Goal: Task Accomplishment & Management: Use online tool/utility

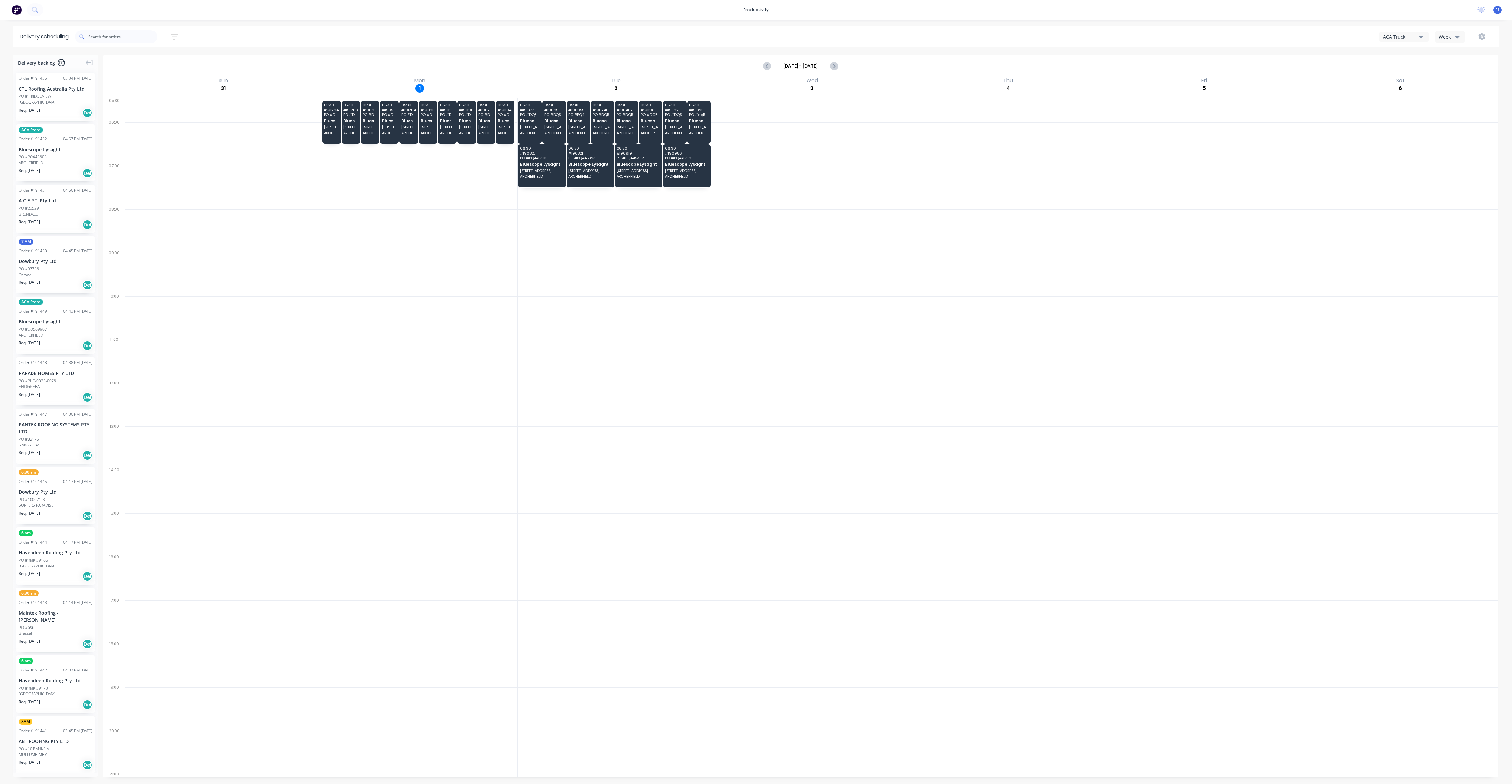
click at [1443, 42] on button "Week" at bounding box center [1450, 36] width 29 height 12
click at [1448, 72] on div "Vehicle" at bounding box center [1467, 67] width 65 height 13
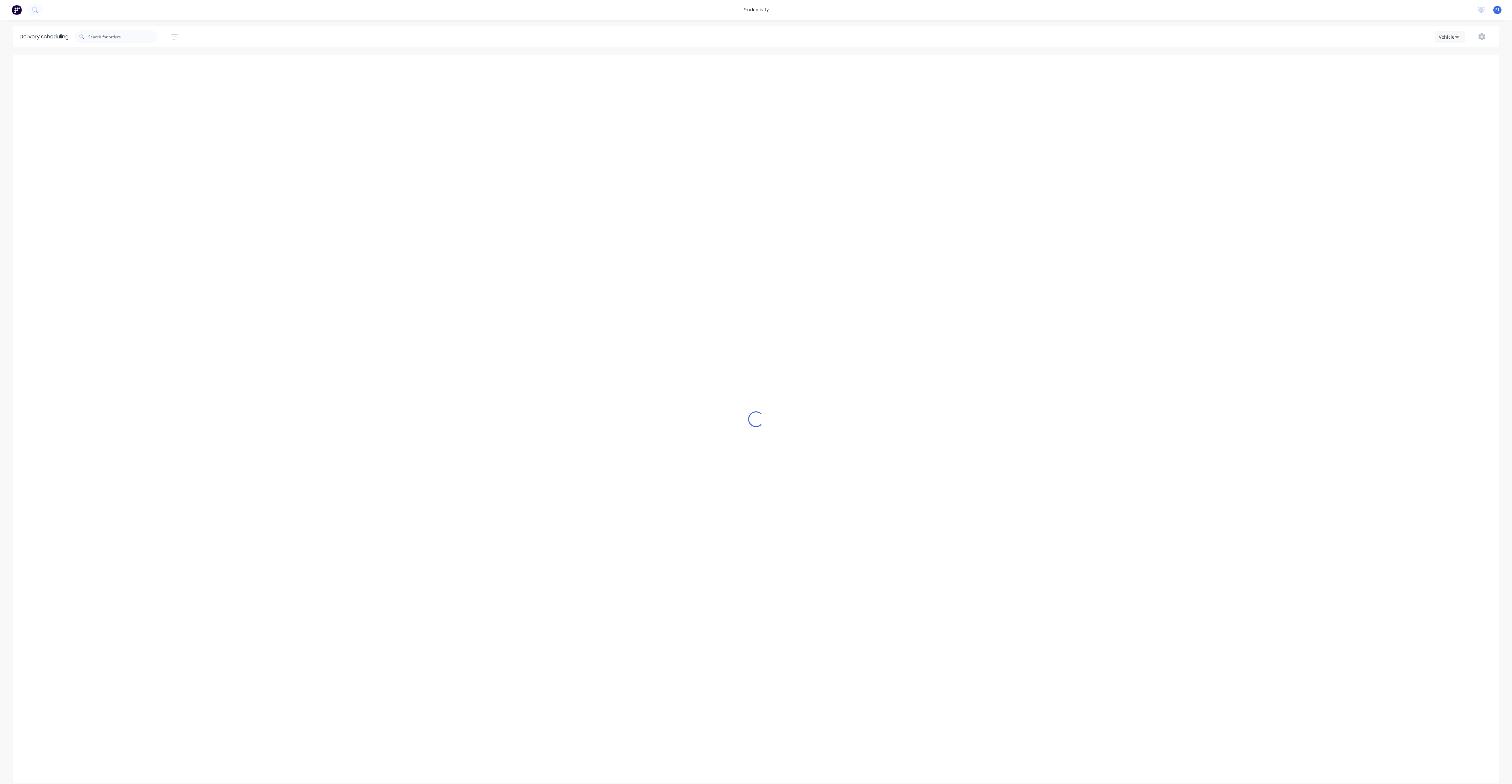
scroll to position [0, 0]
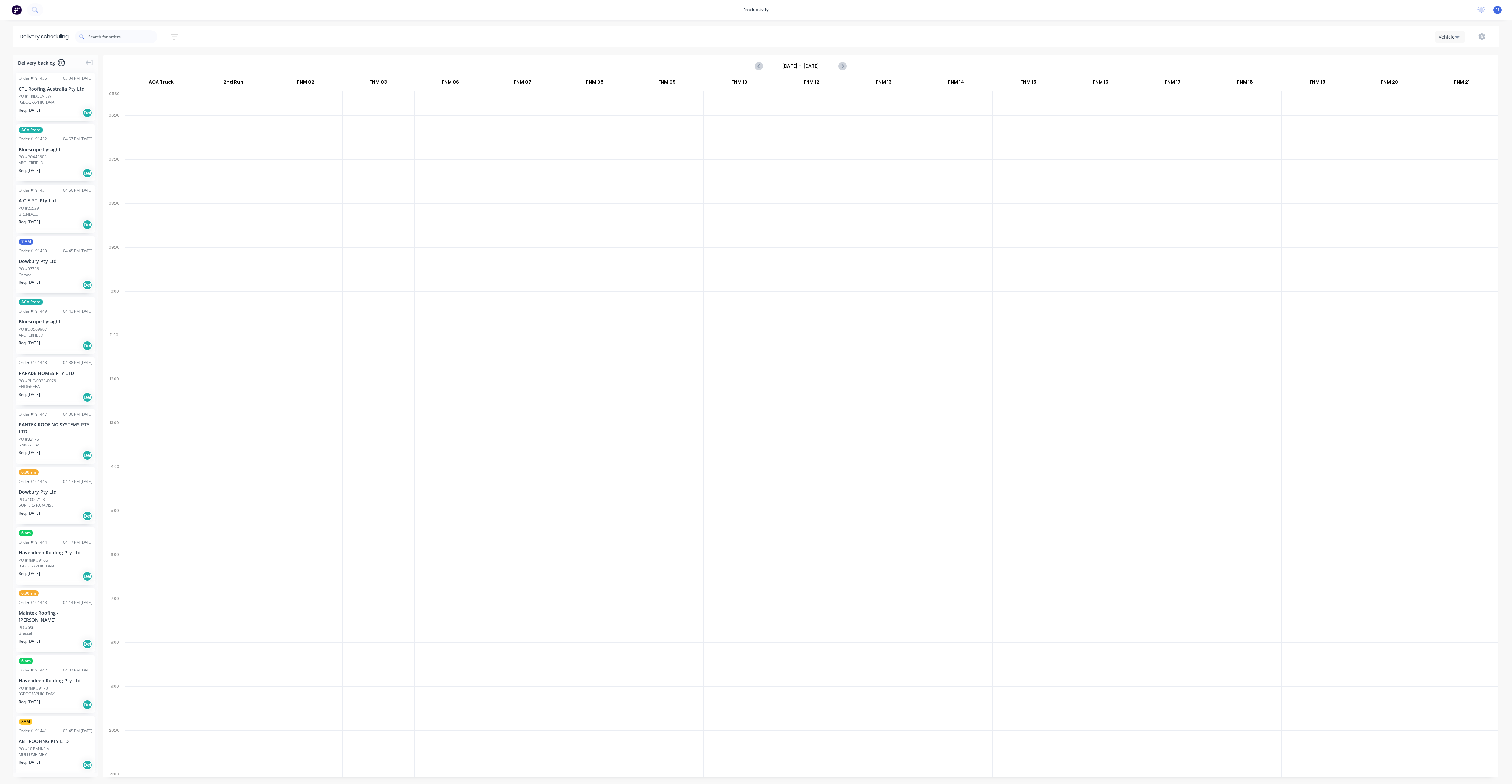
click at [815, 66] on input "[DATE] - [DATE]" at bounding box center [801, 66] width 65 height 10
click at [803, 161] on div "2" at bounding box center [803, 163] width 10 height 10
type input "[DATE] - [DATE]"
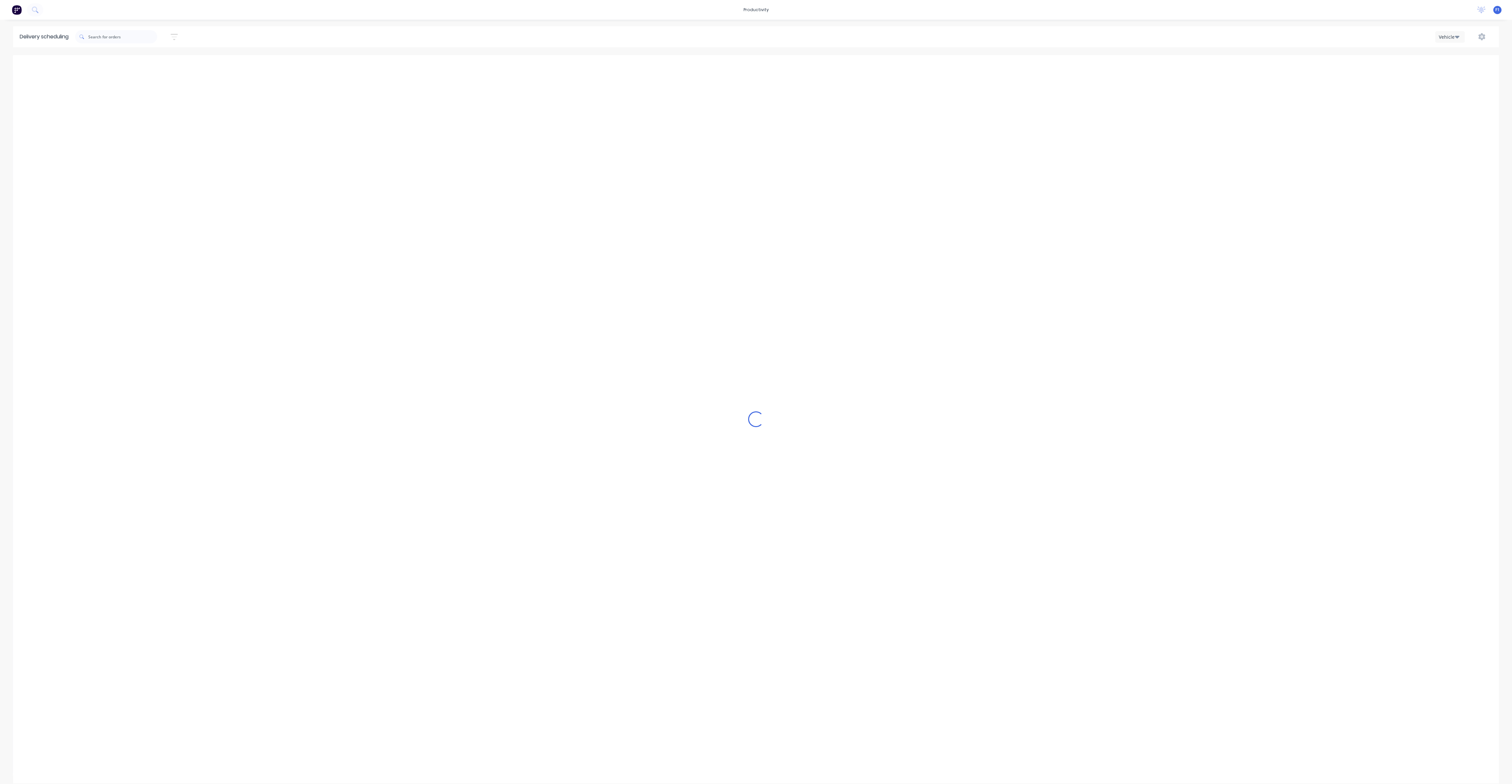
scroll to position [0, 0]
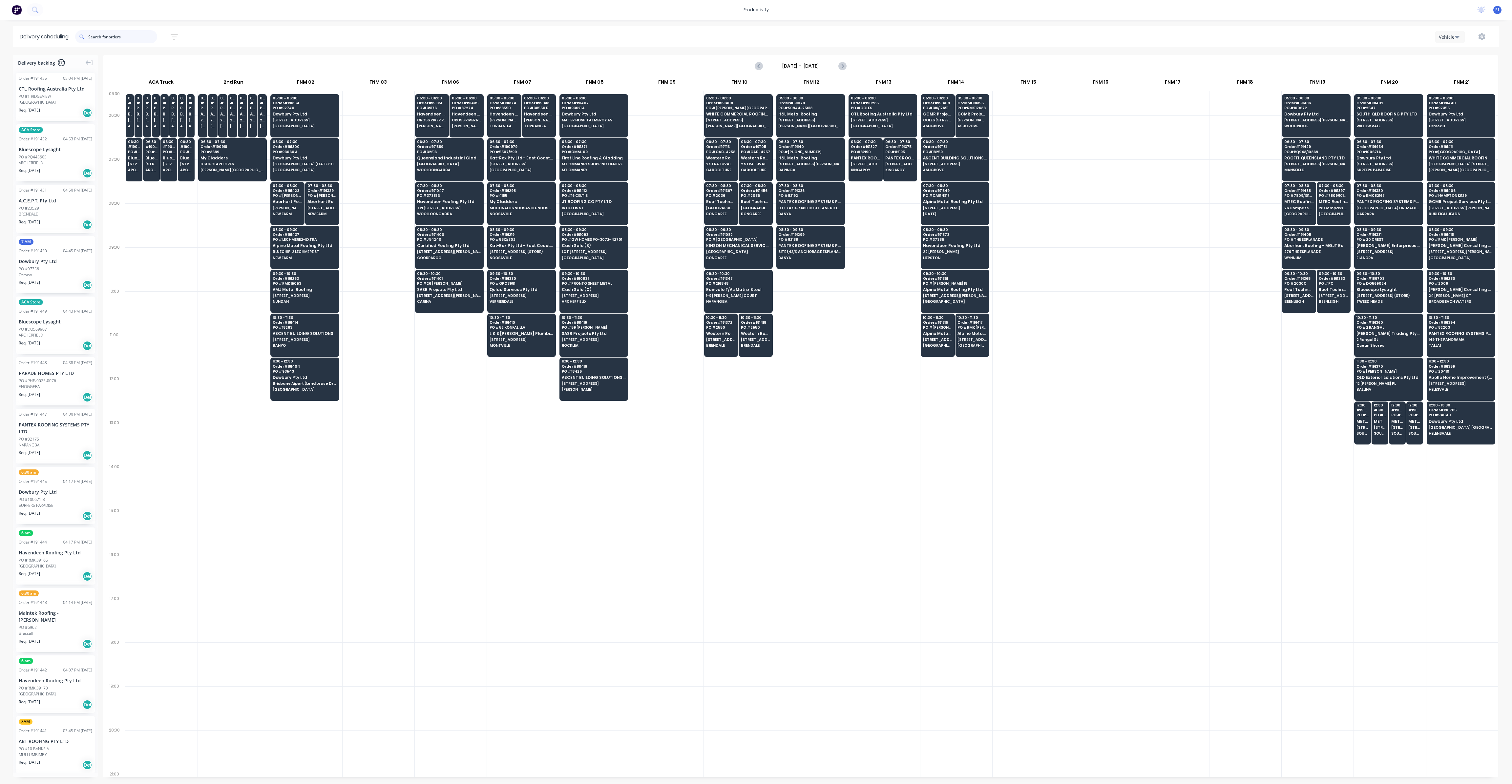
click at [104, 41] on input "text" at bounding box center [123, 36] width 69 height 13
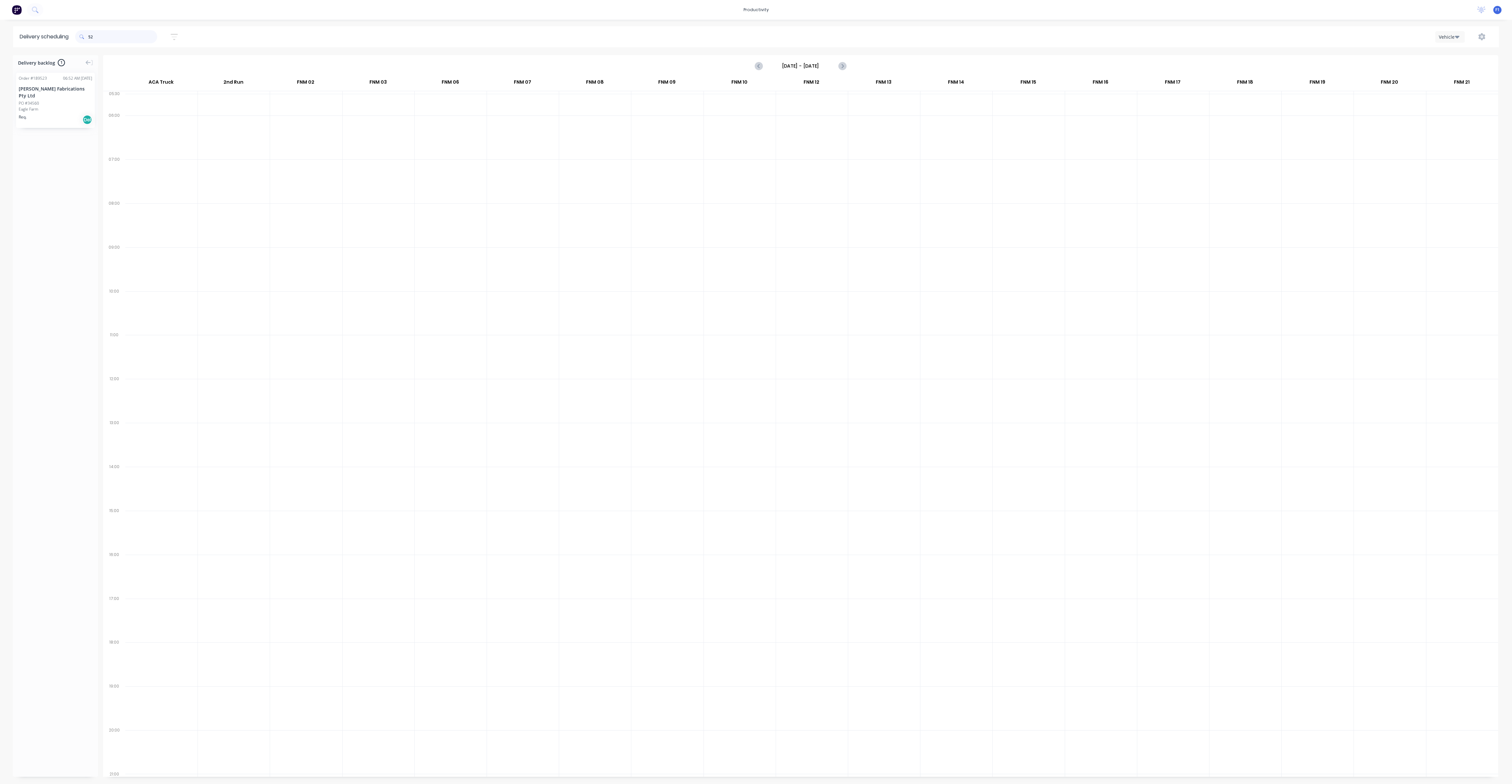
type input "5"
type input "4"
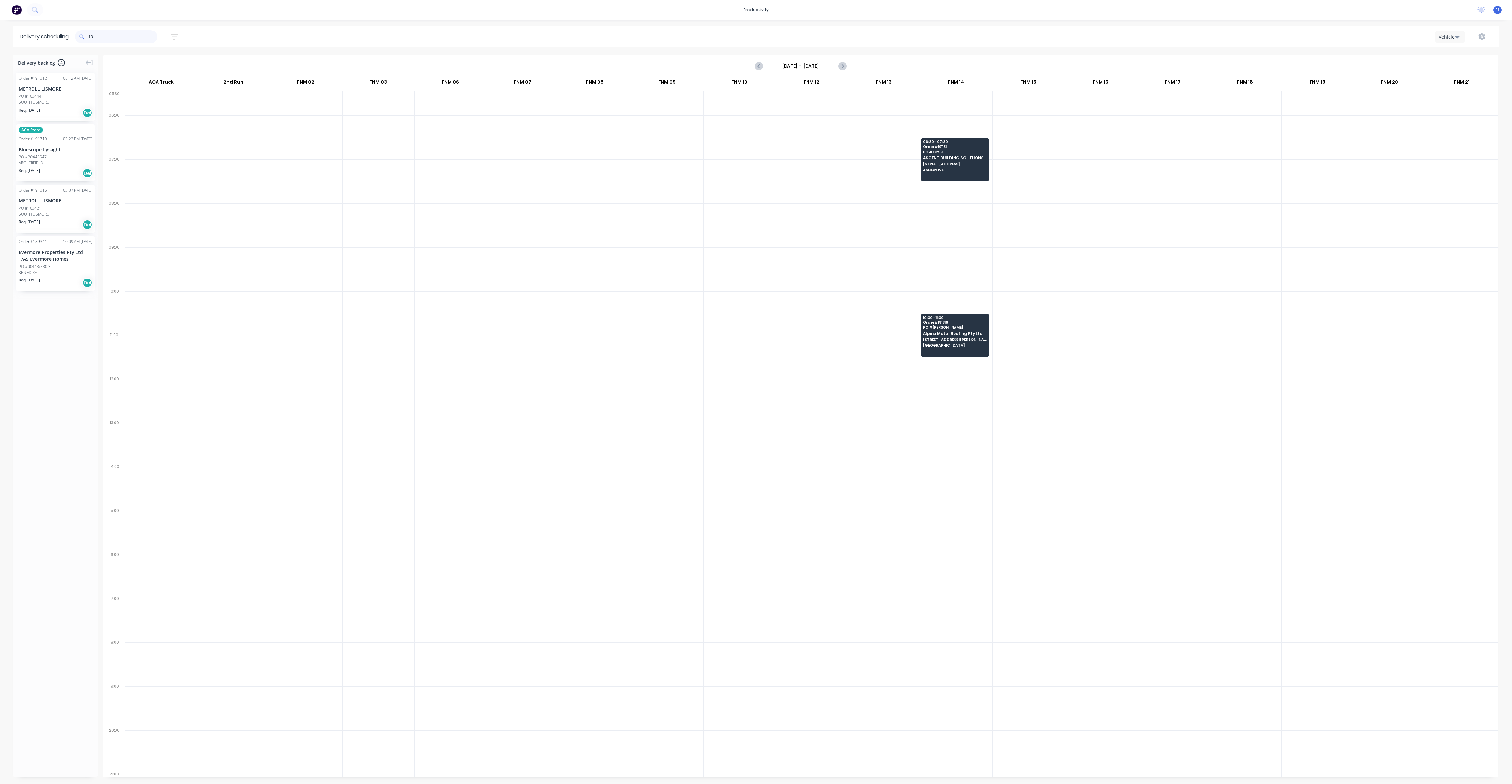
type input "1"
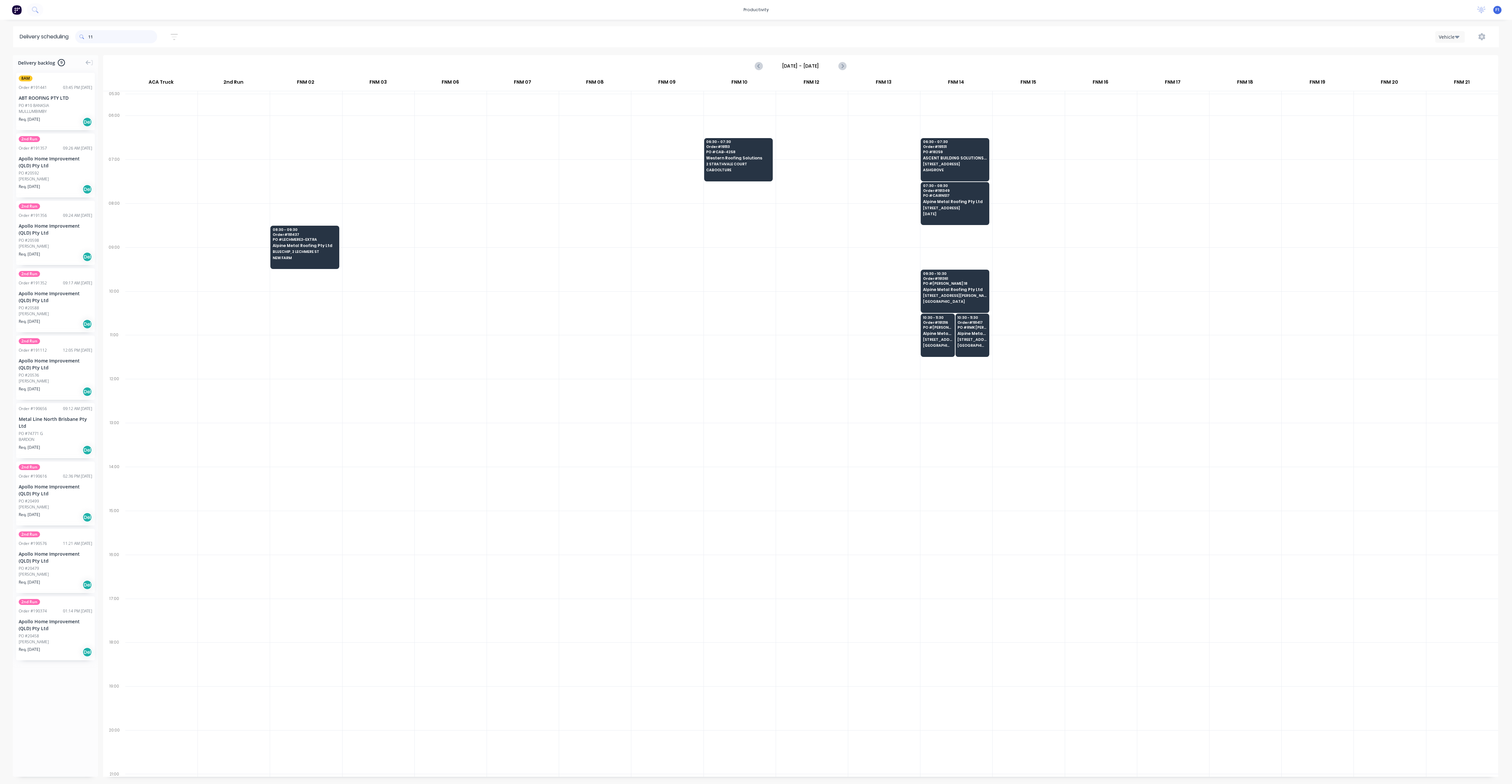
type input "1"
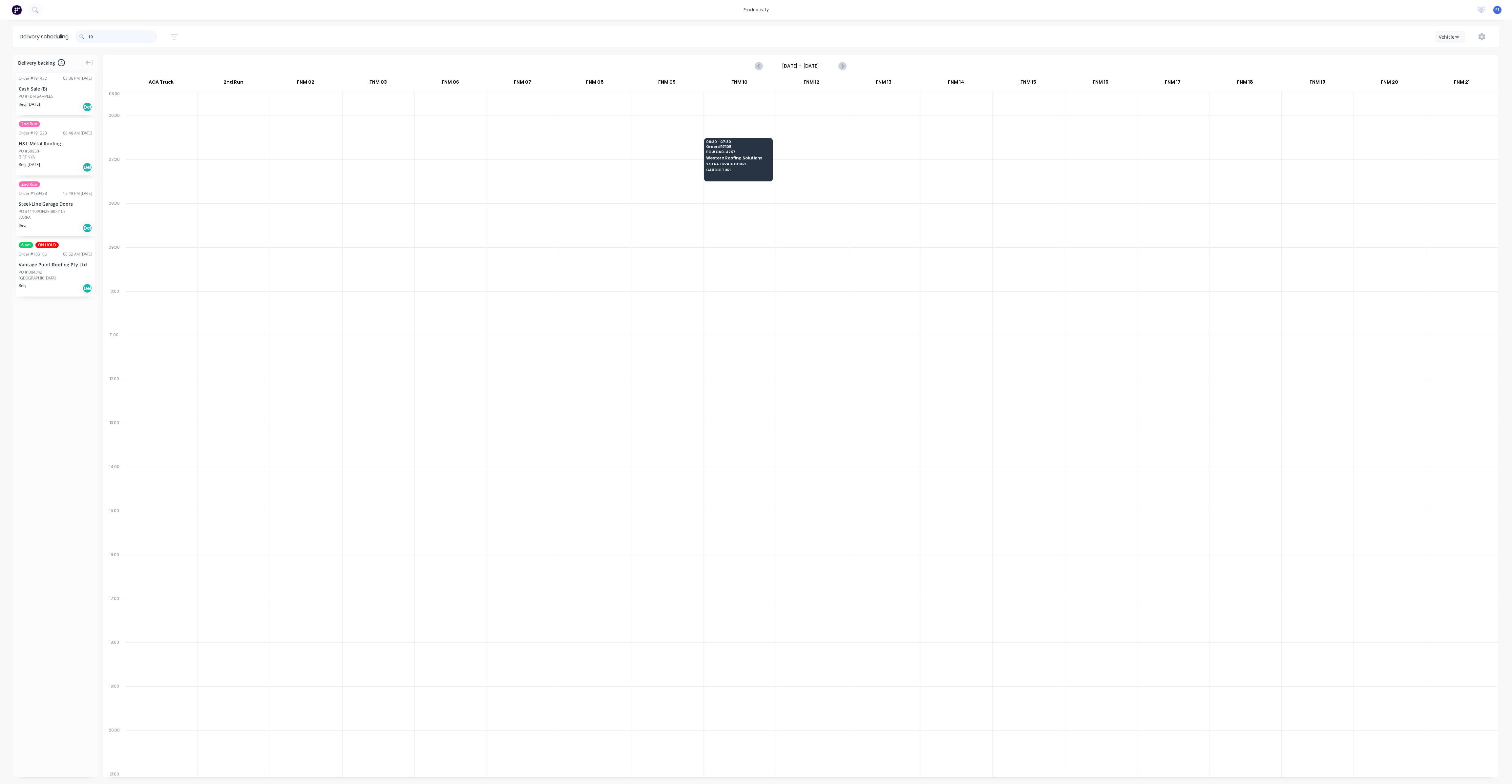
type input "1"
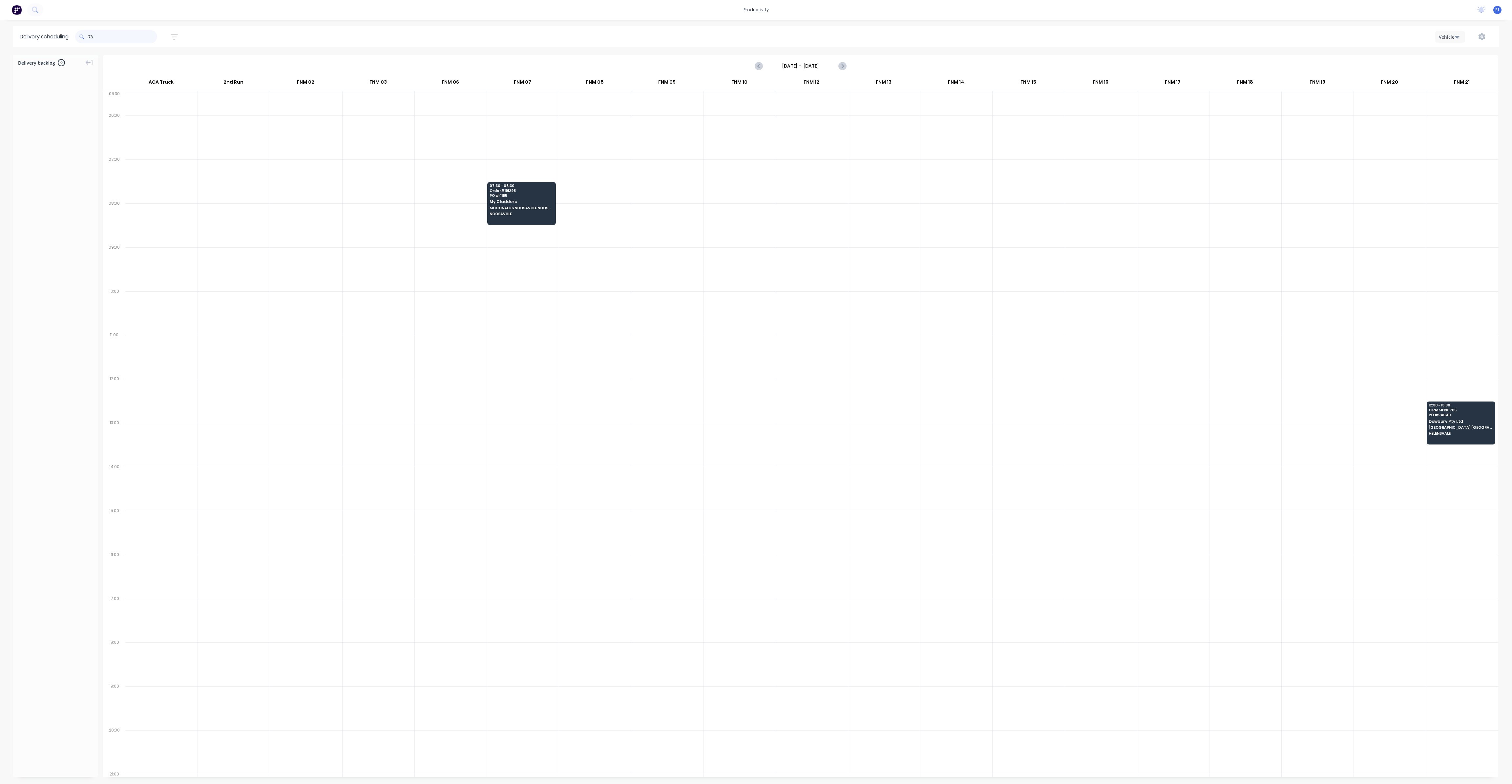
type input "7"
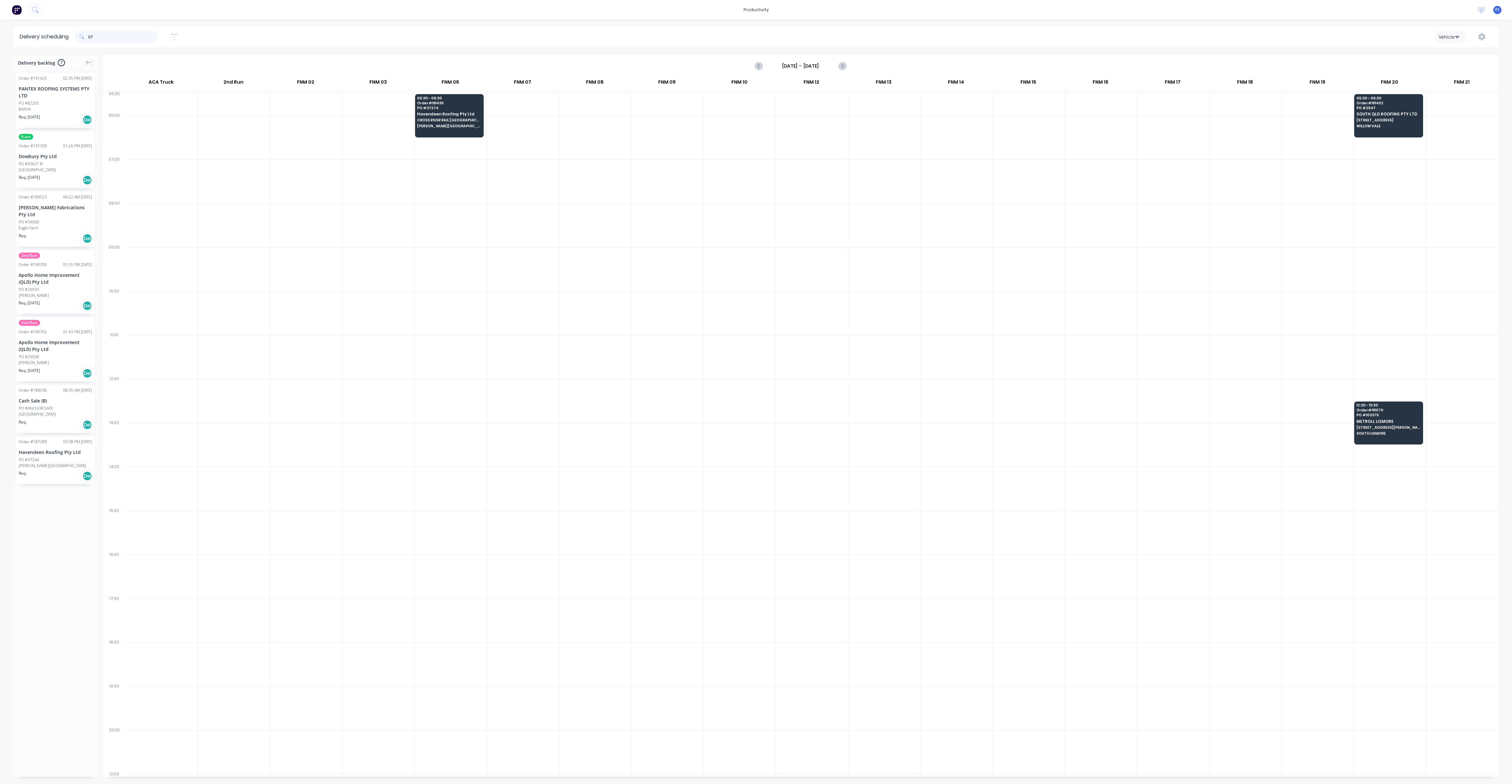
type input "0"
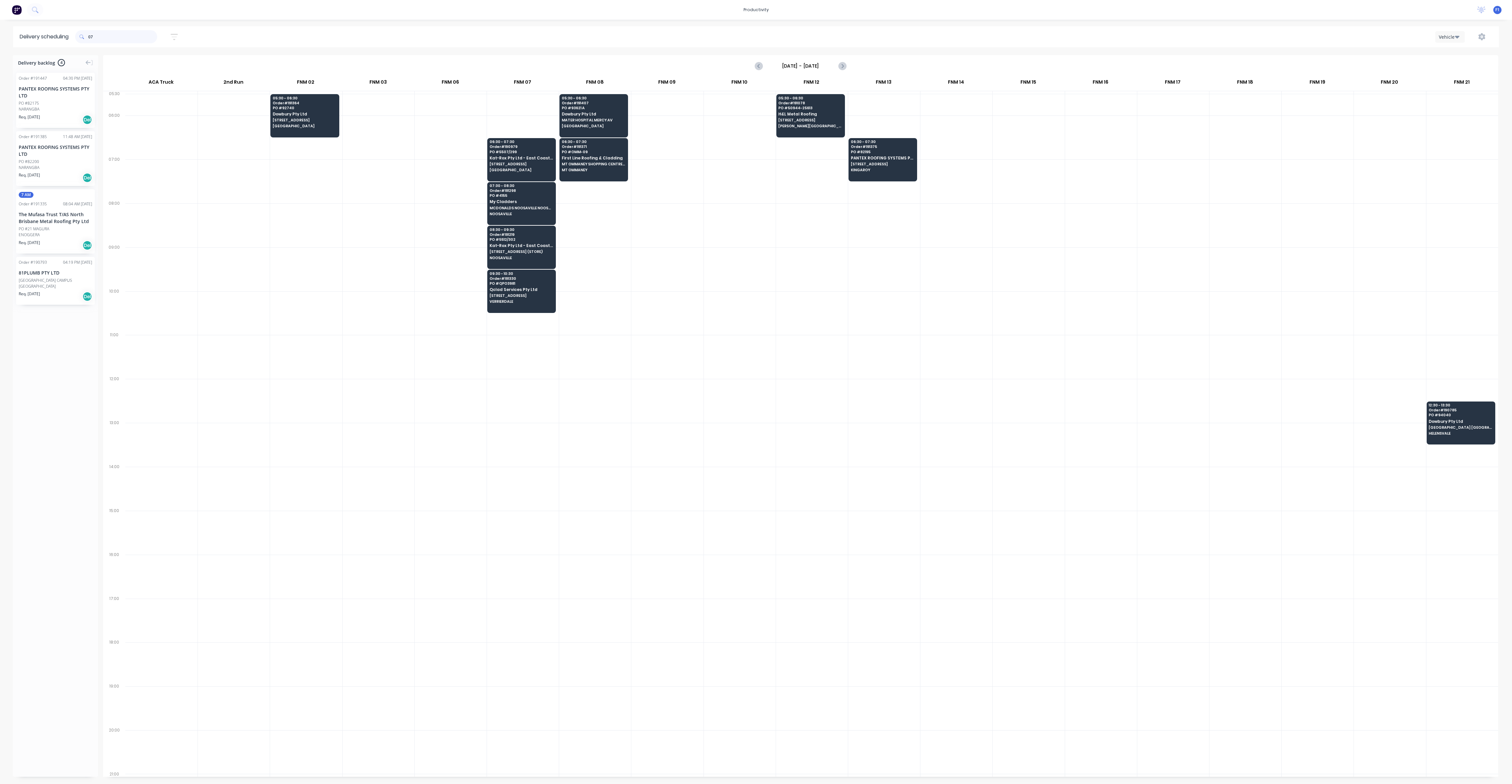
type input "0"
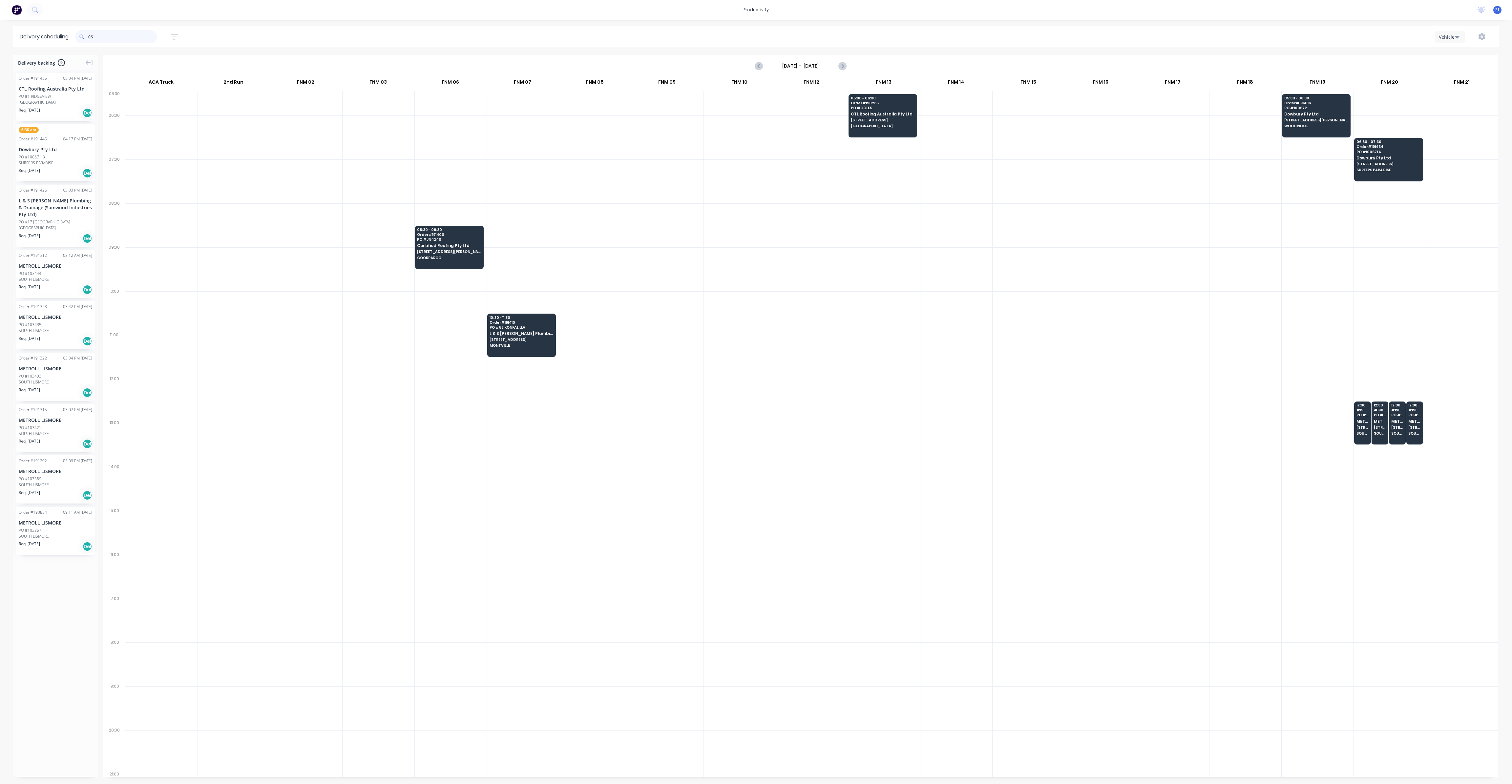
type input "0"
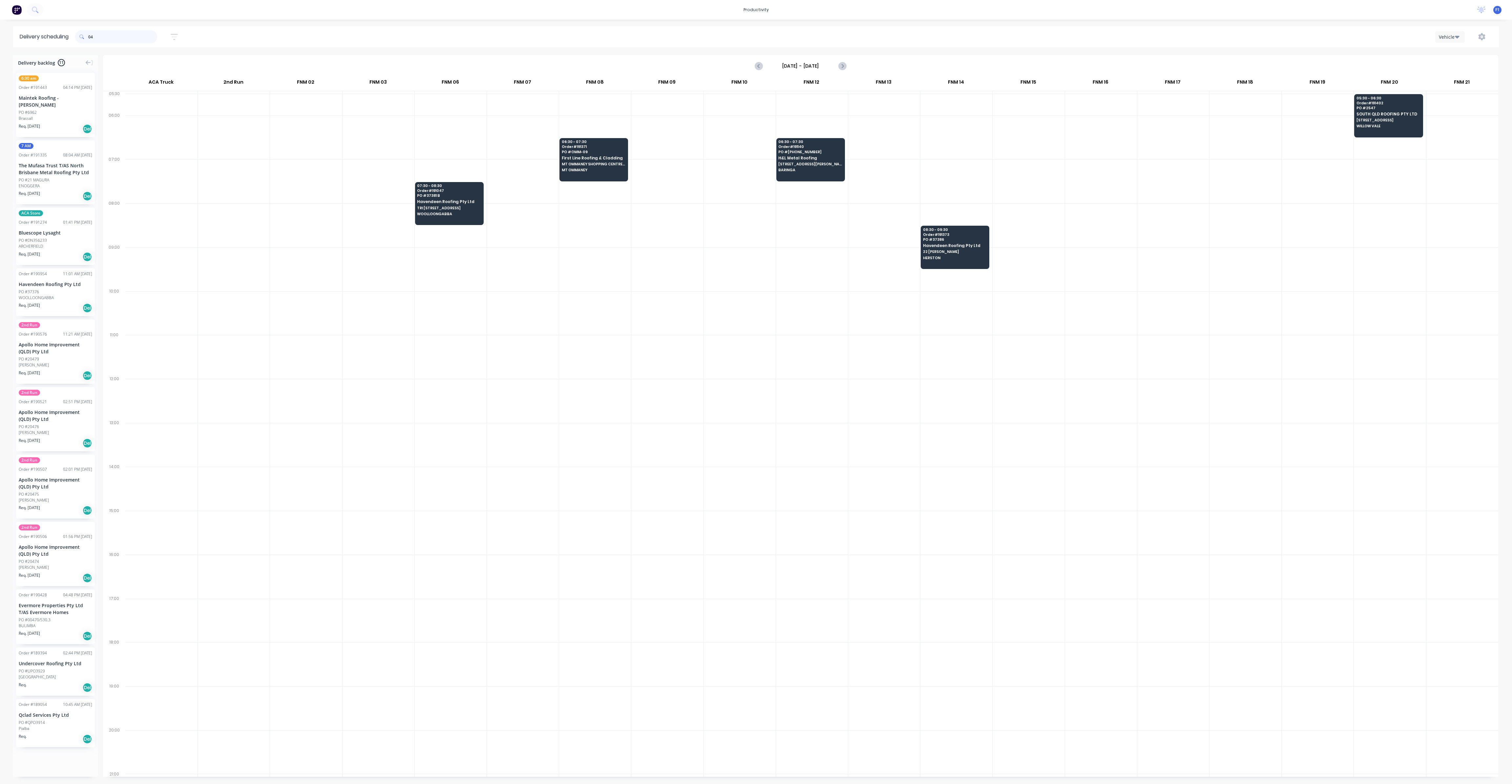
type input "0"
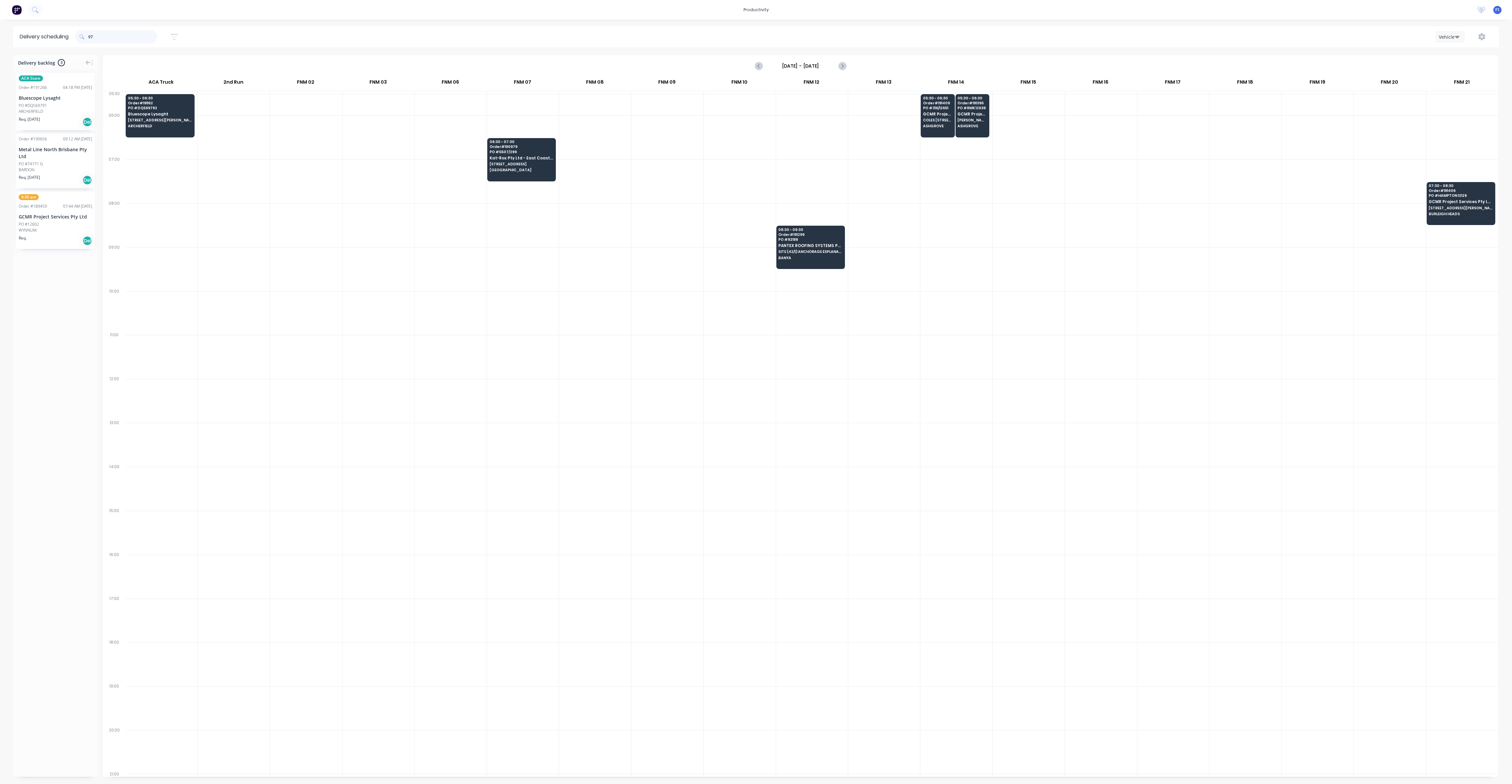
type input "9"
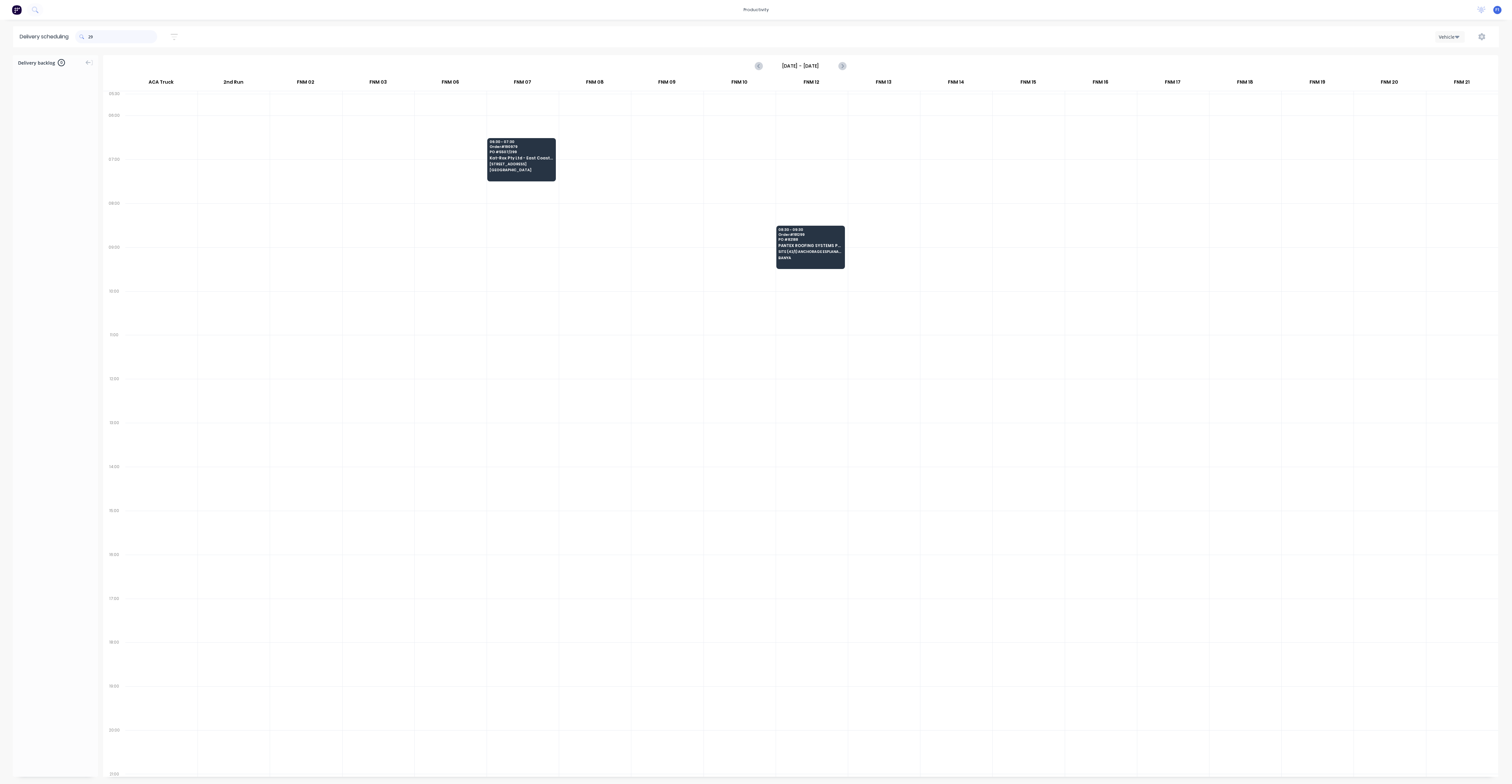
type input "2"
type input "9"
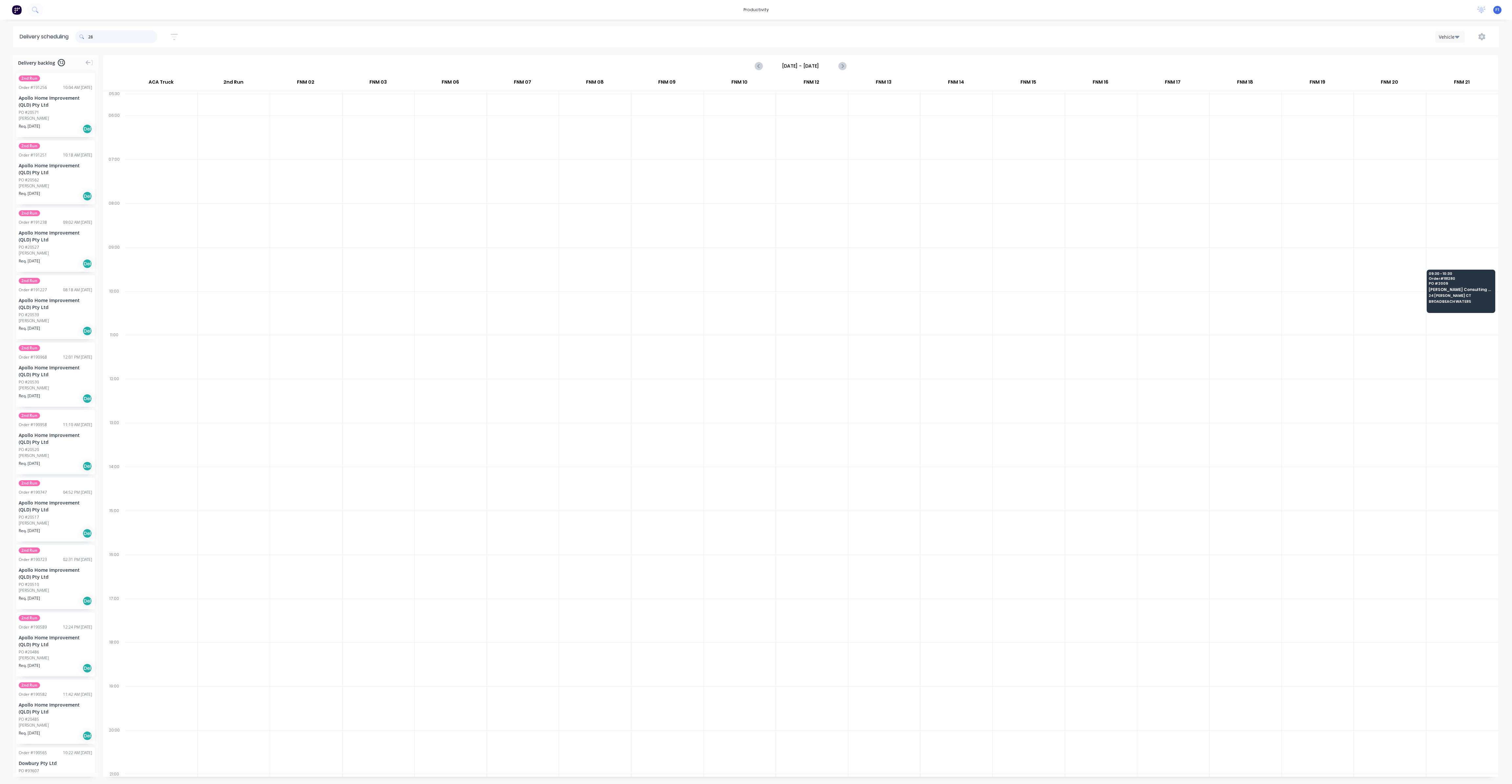
type input "2"
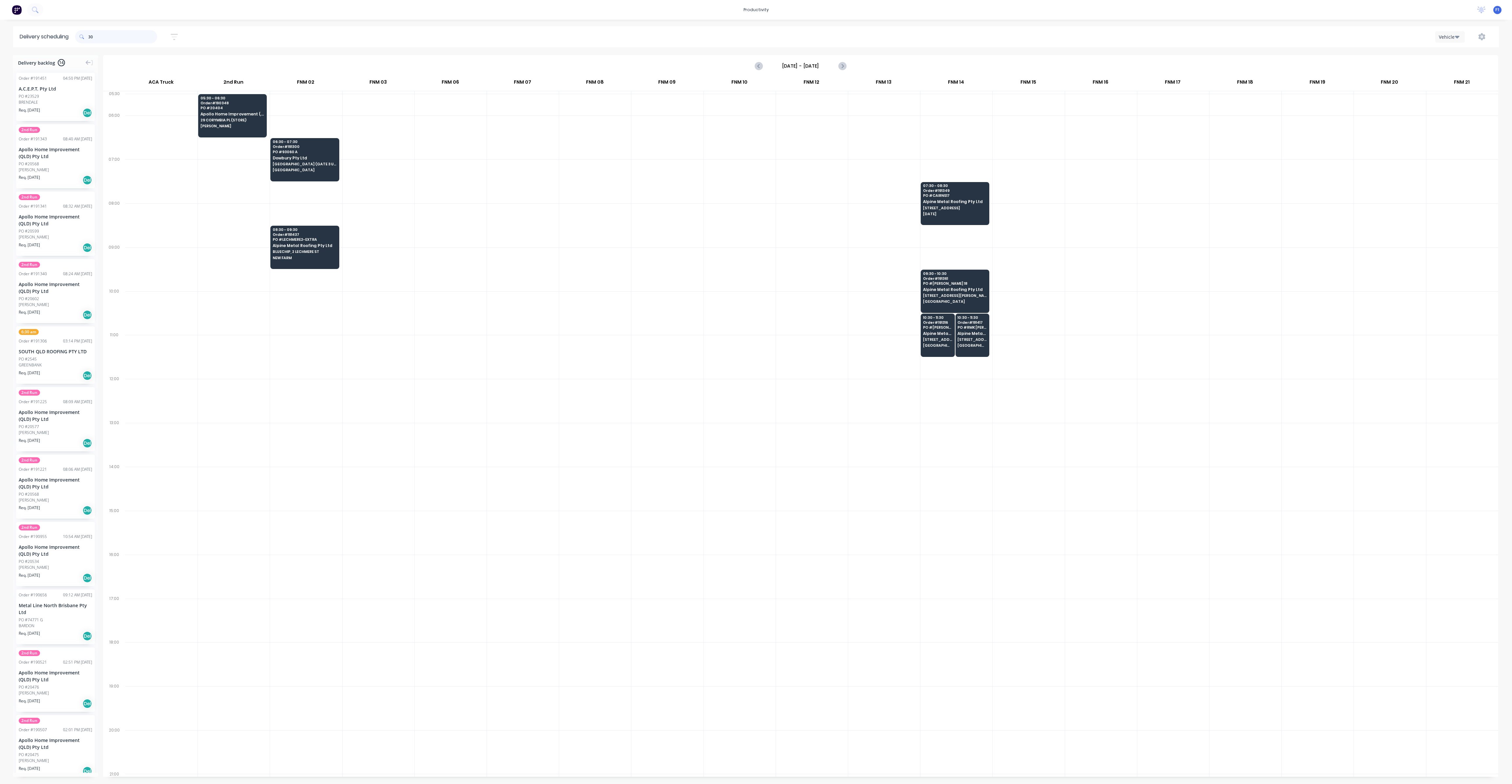
type input "3"
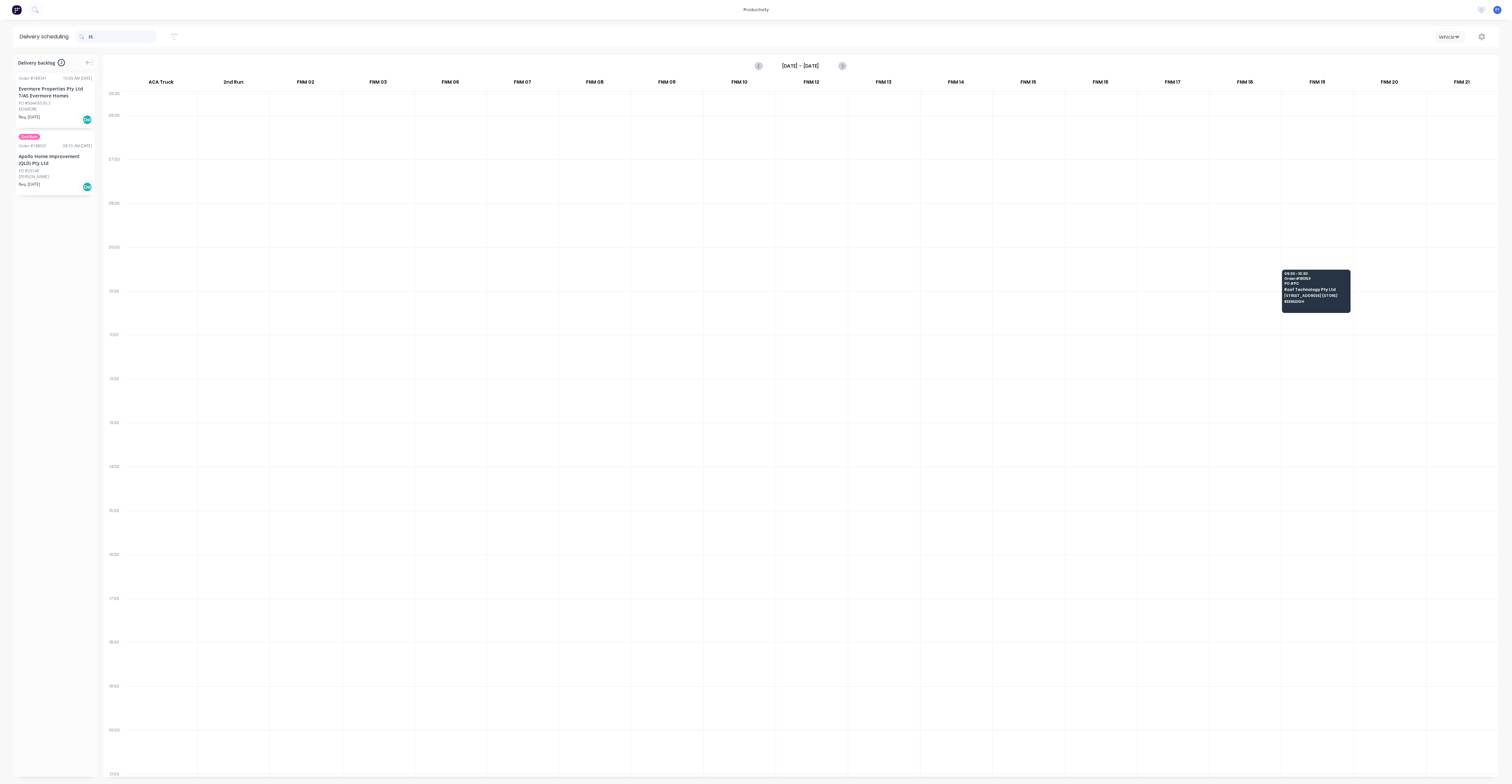
type input "3"
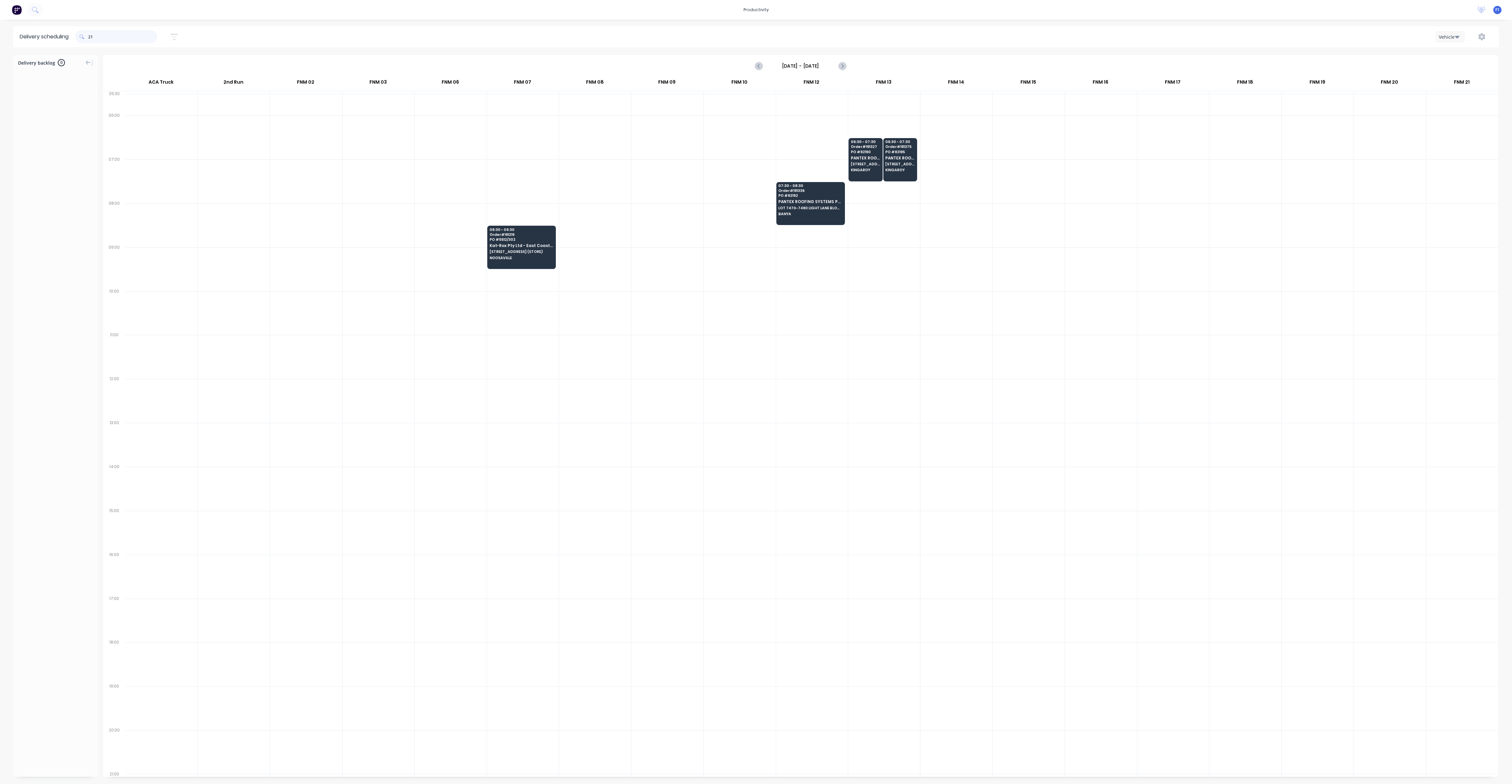
type input "2"
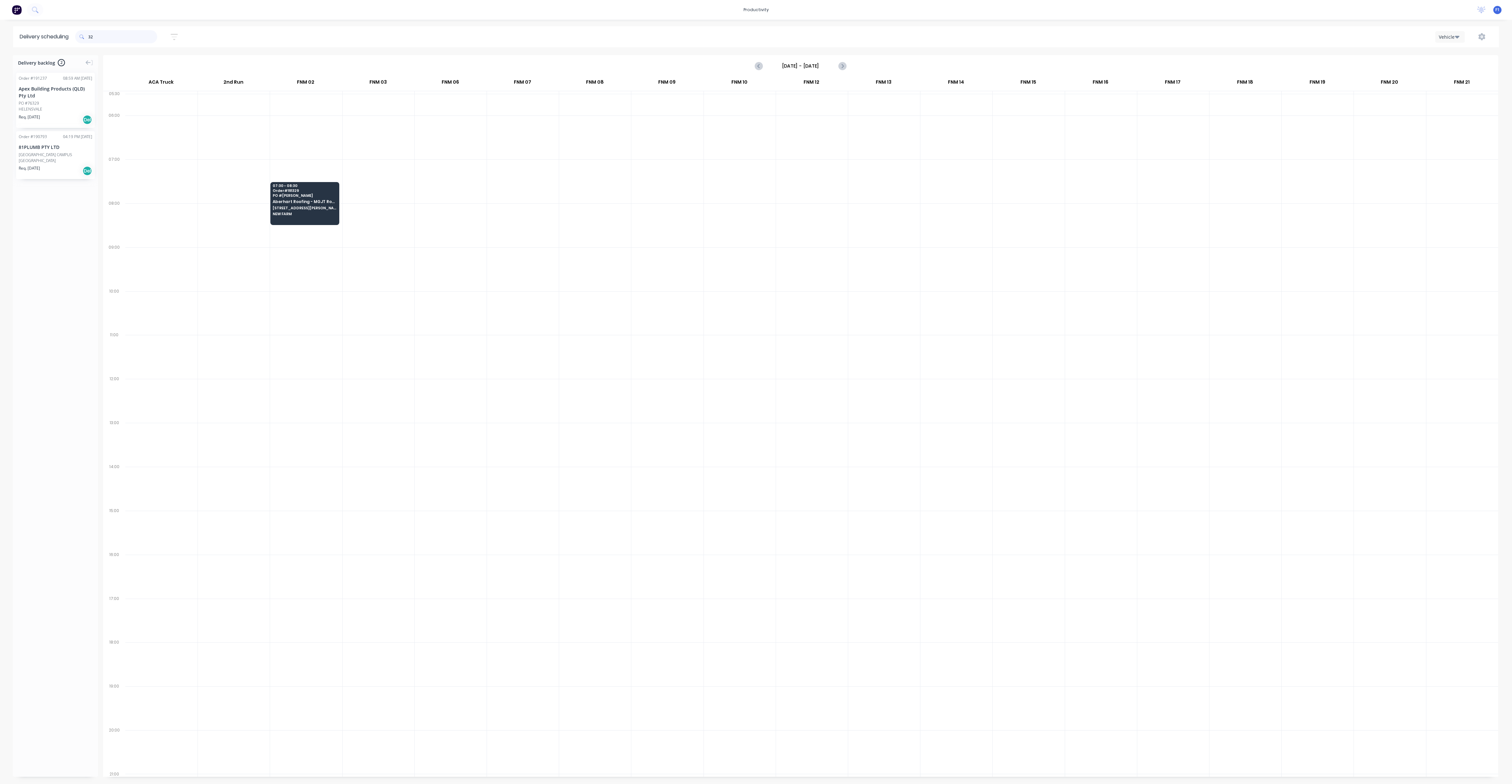
type input "3"
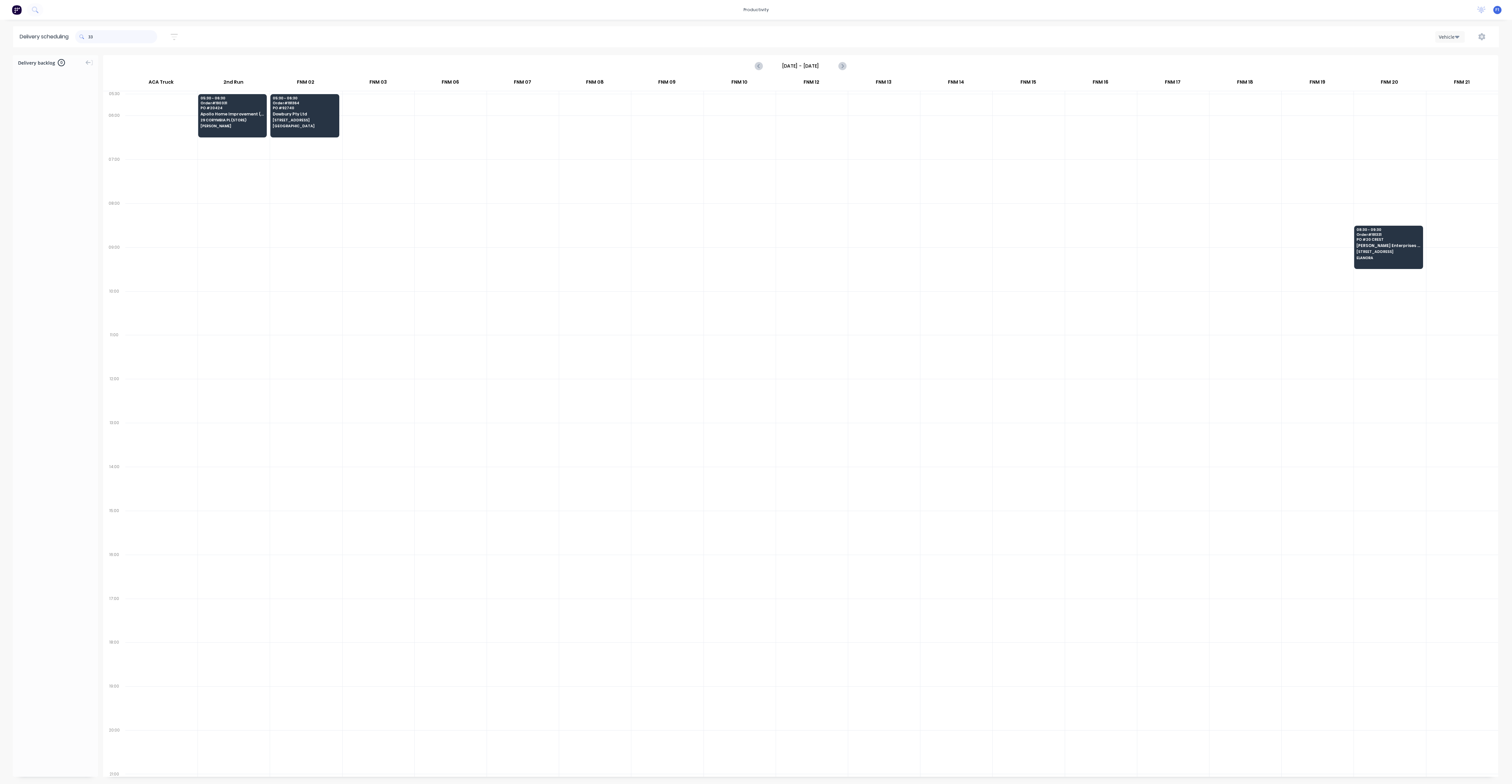
type input "3"
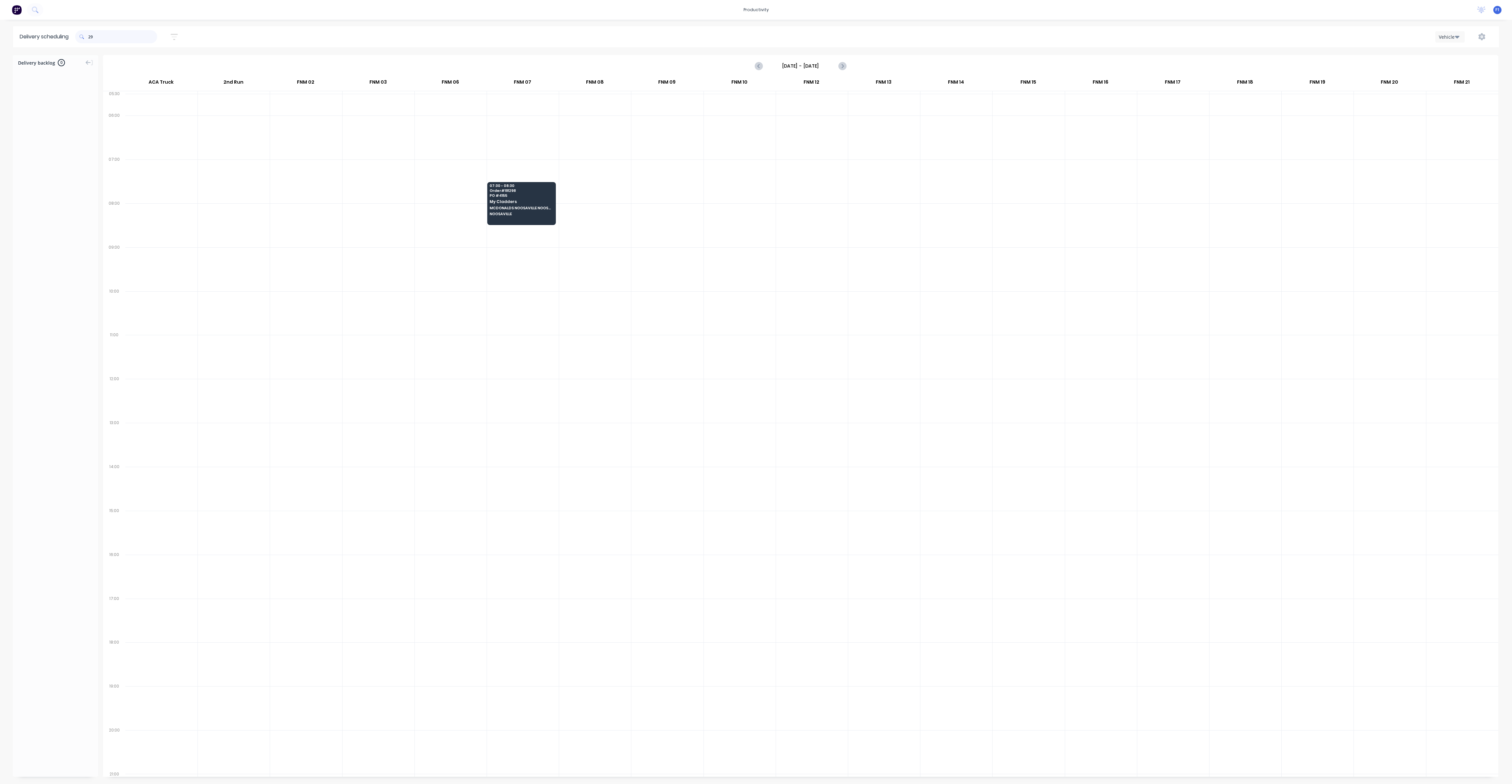
type input "2"
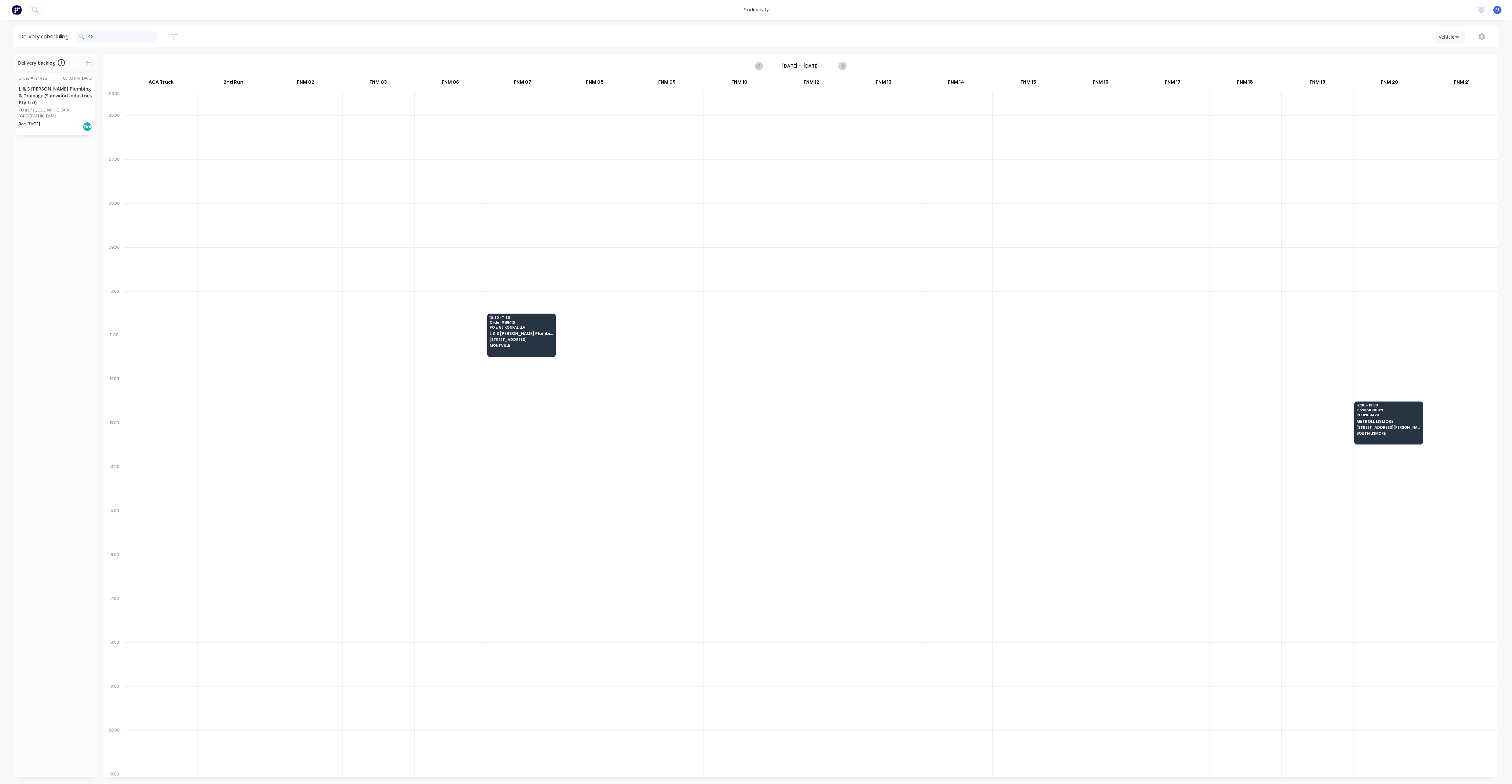
type input "9"
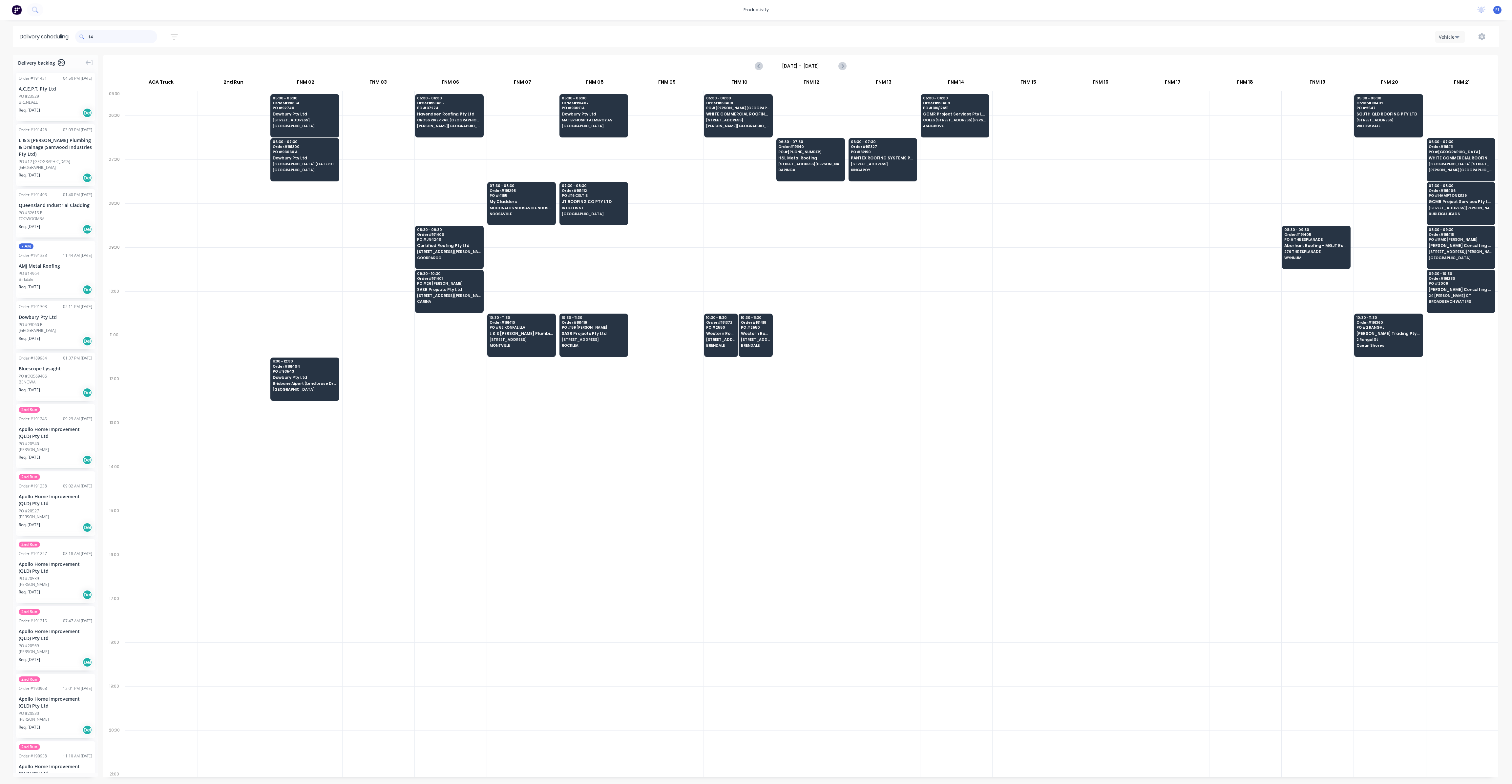
type input "1"
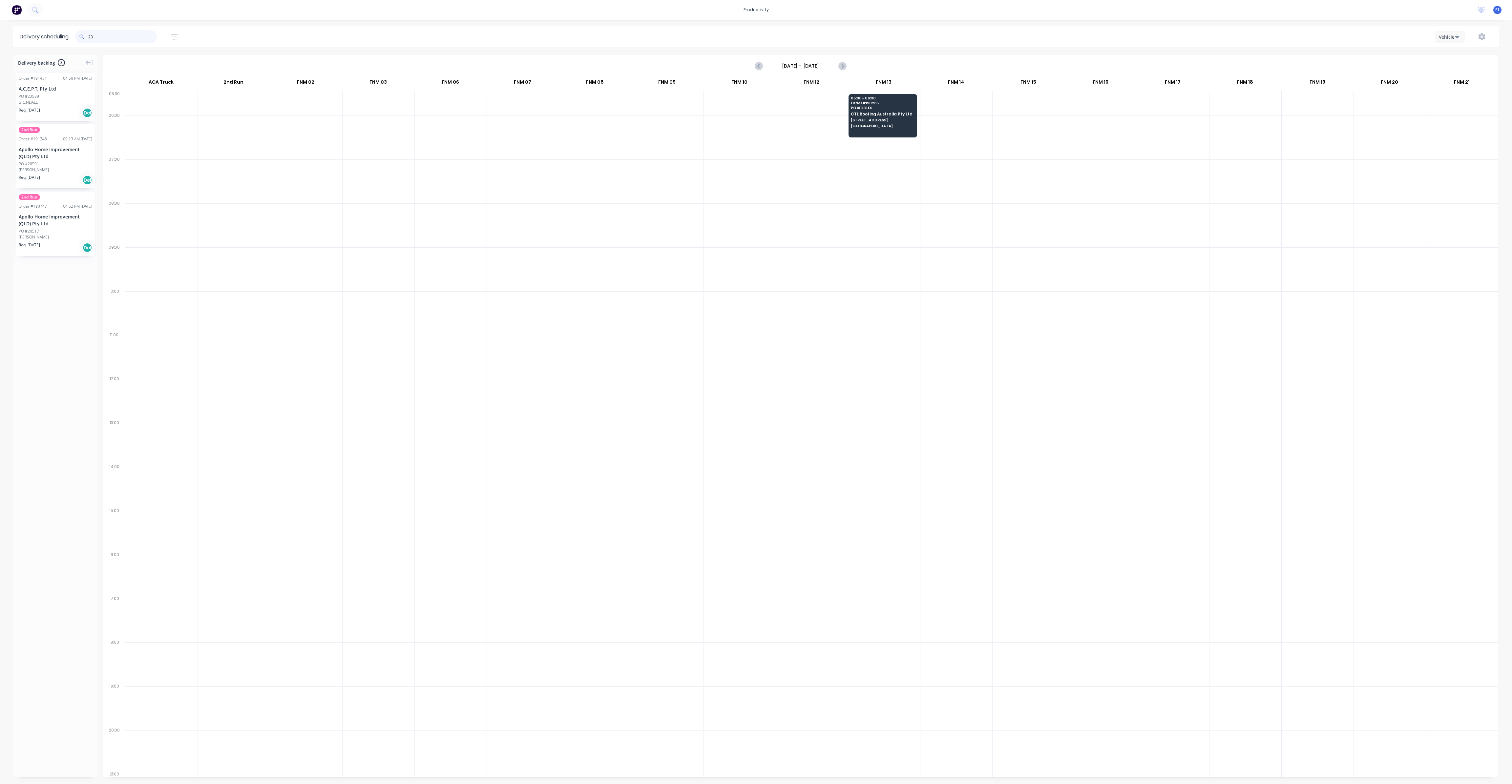
type input "2"
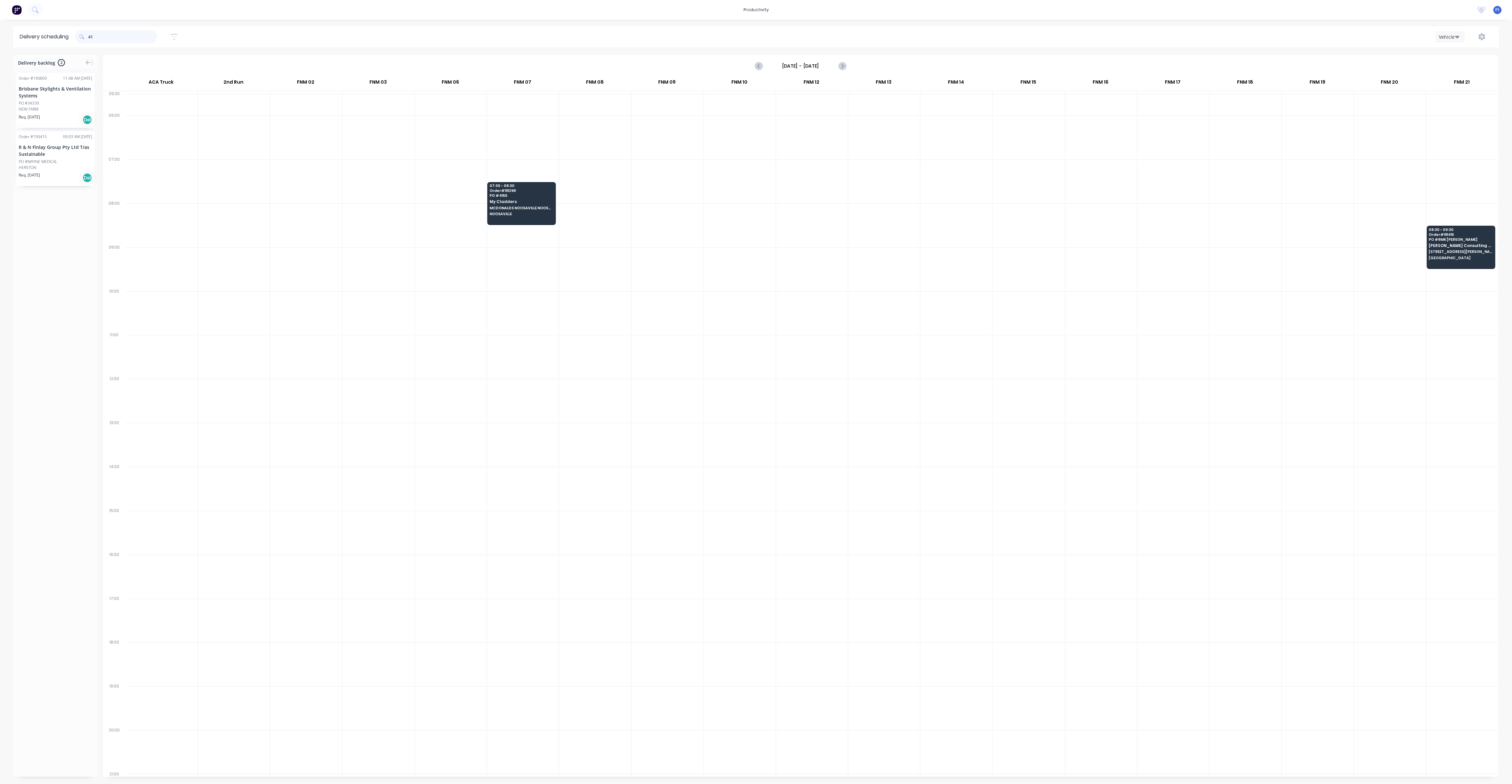
type input "4"
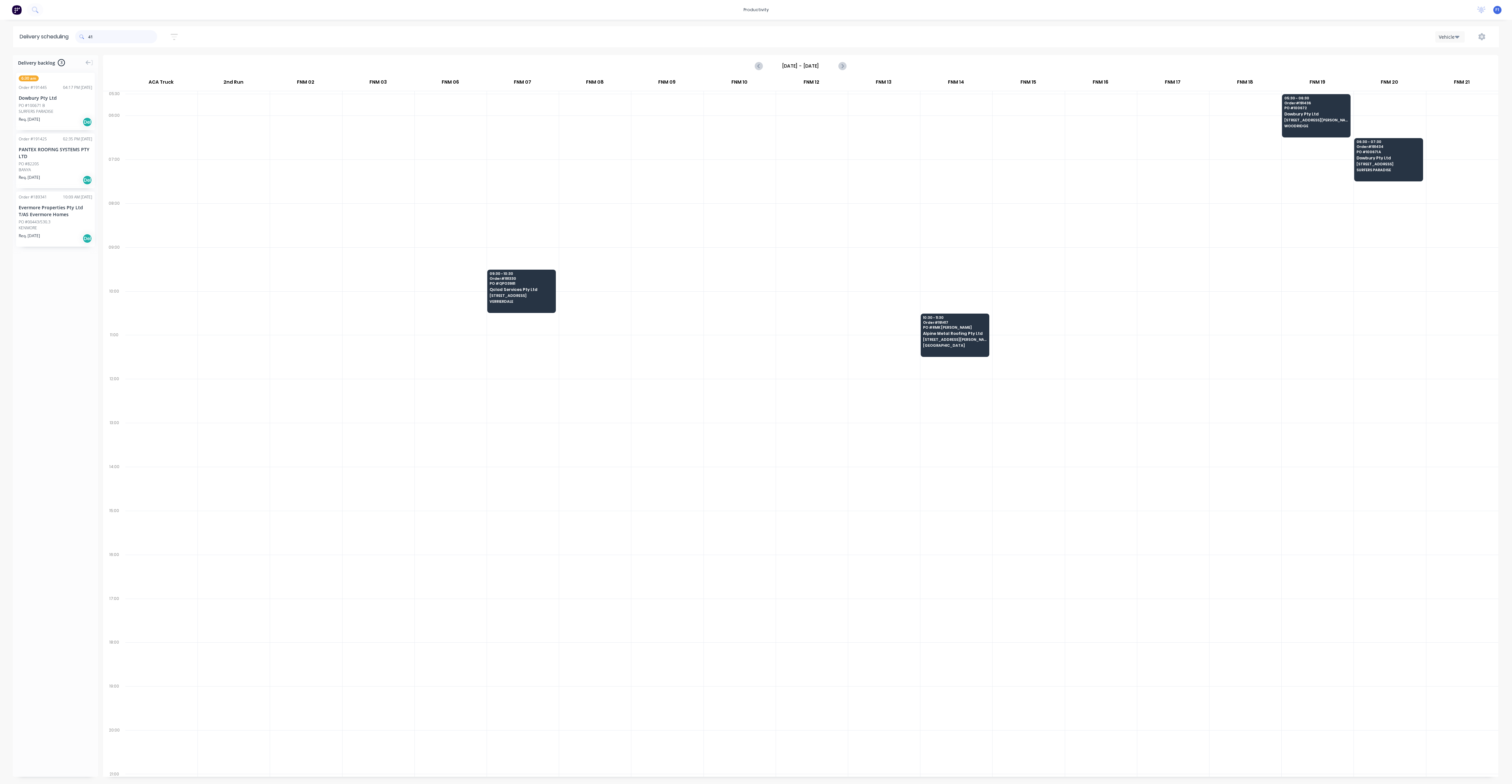
type input "4"
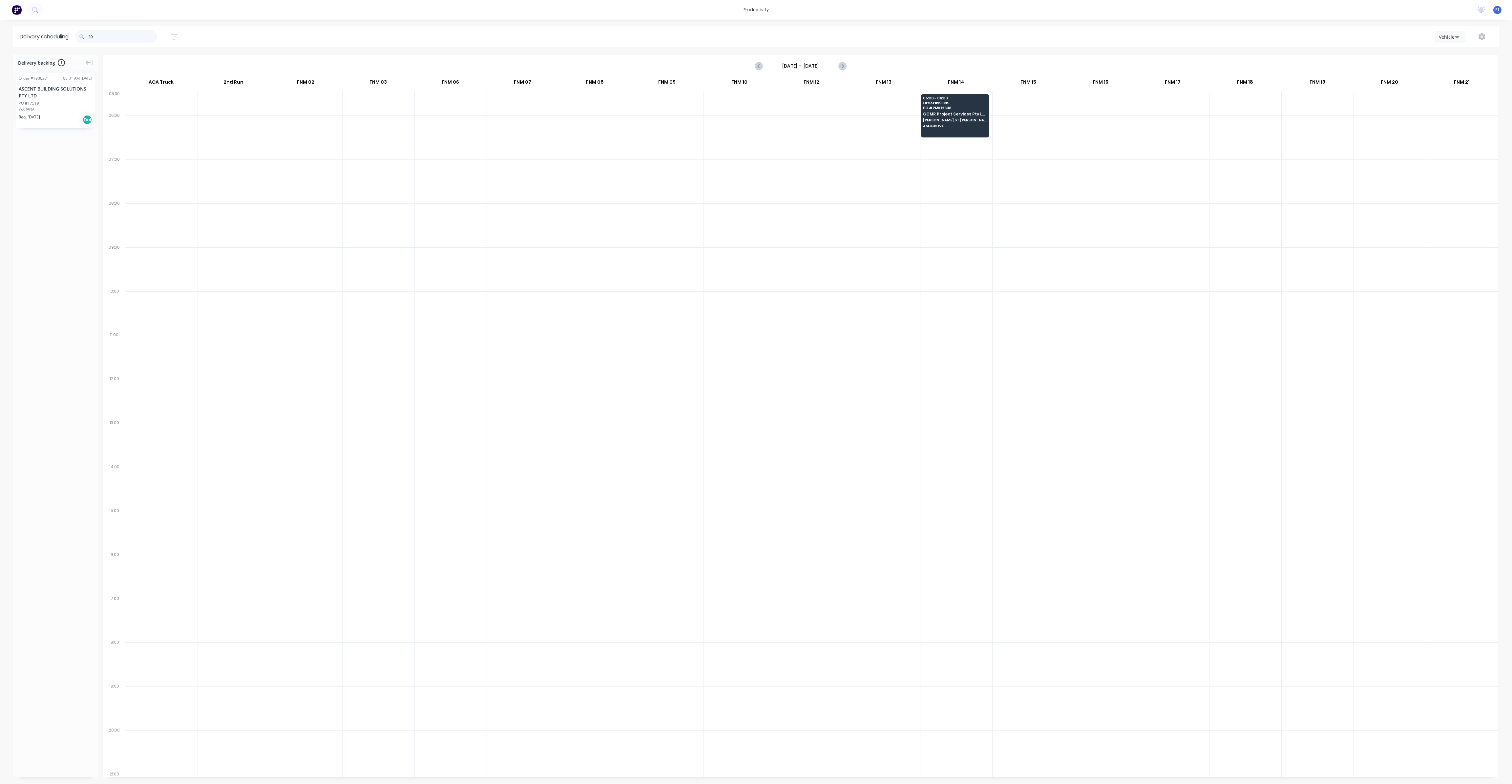
type input "3"
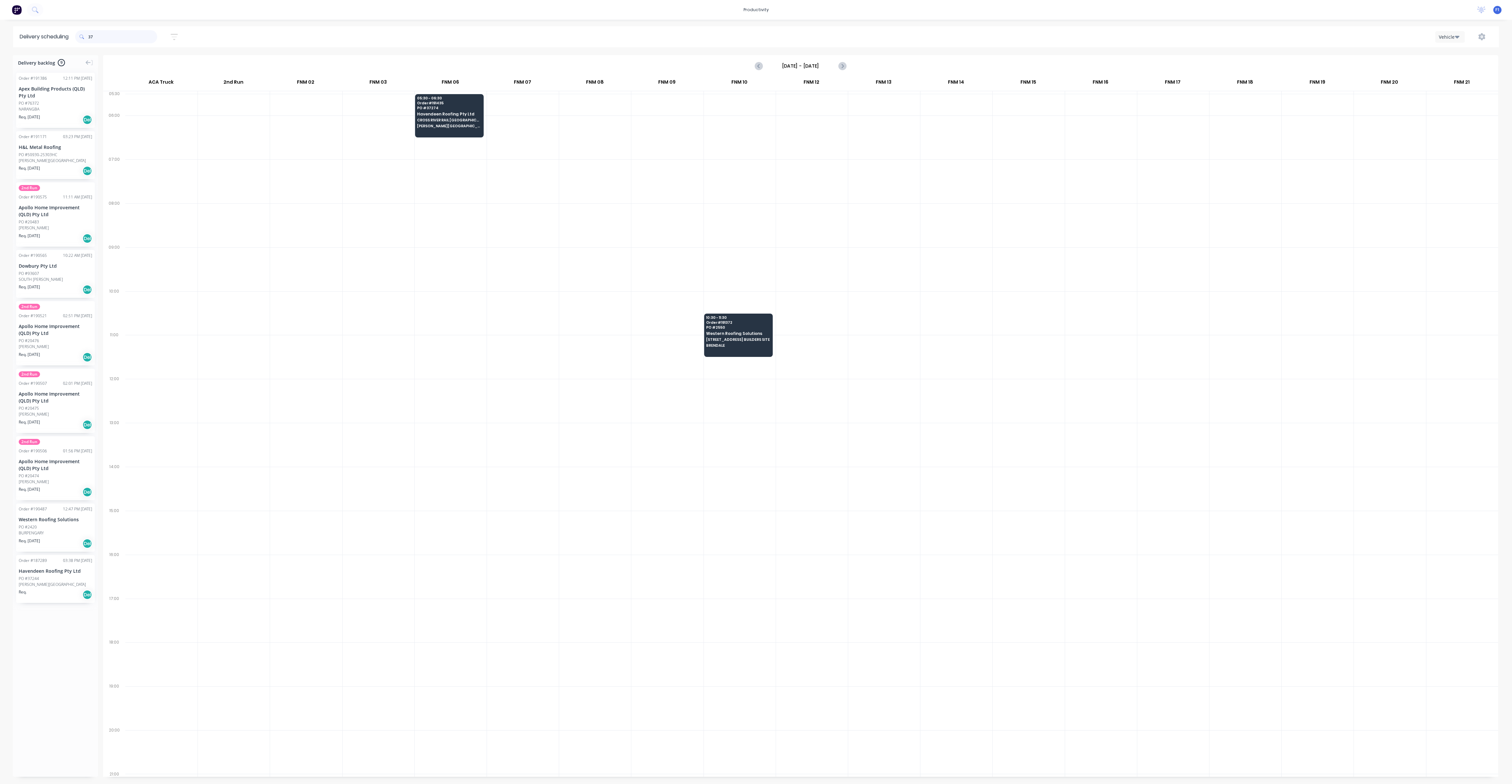
type input "3"
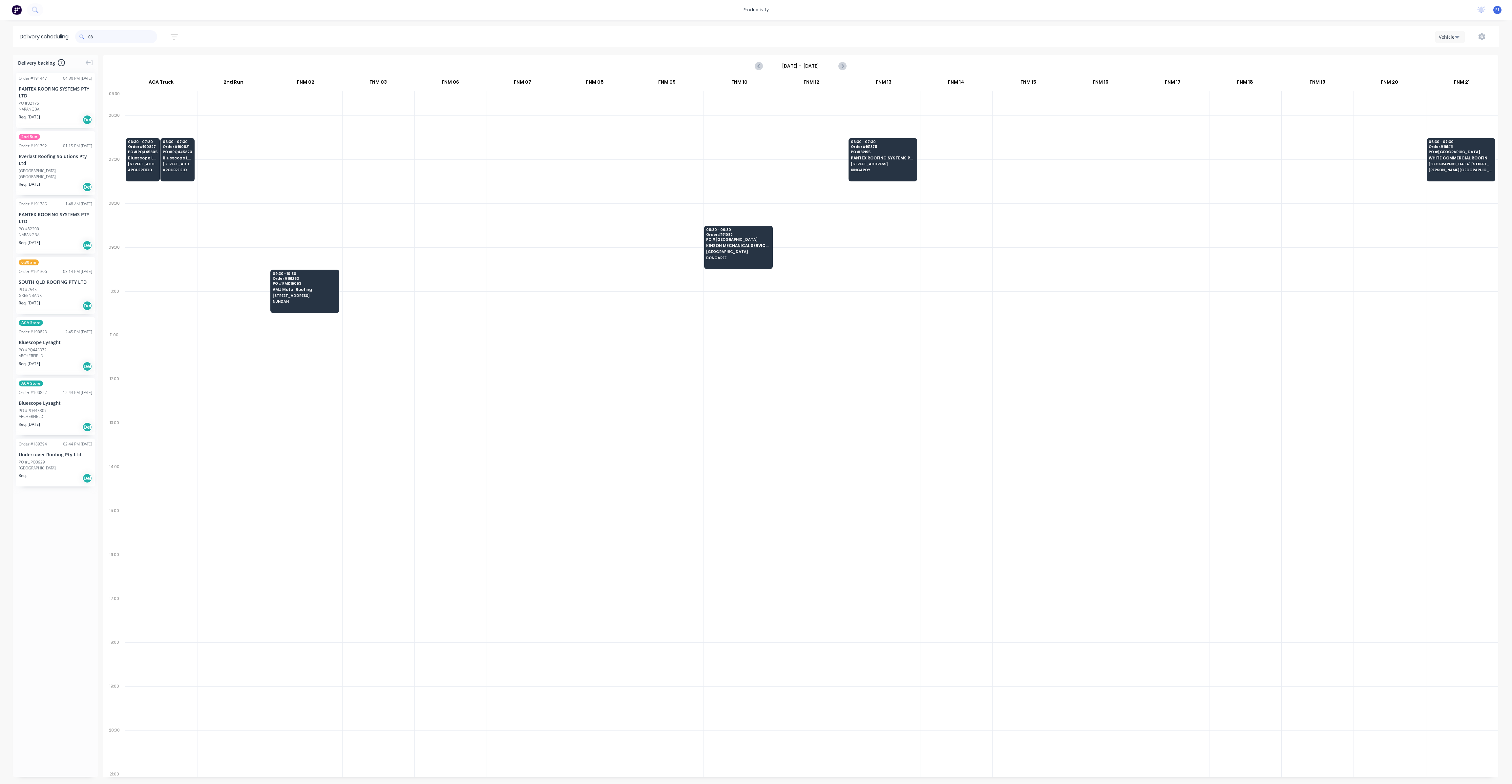
type input "0"
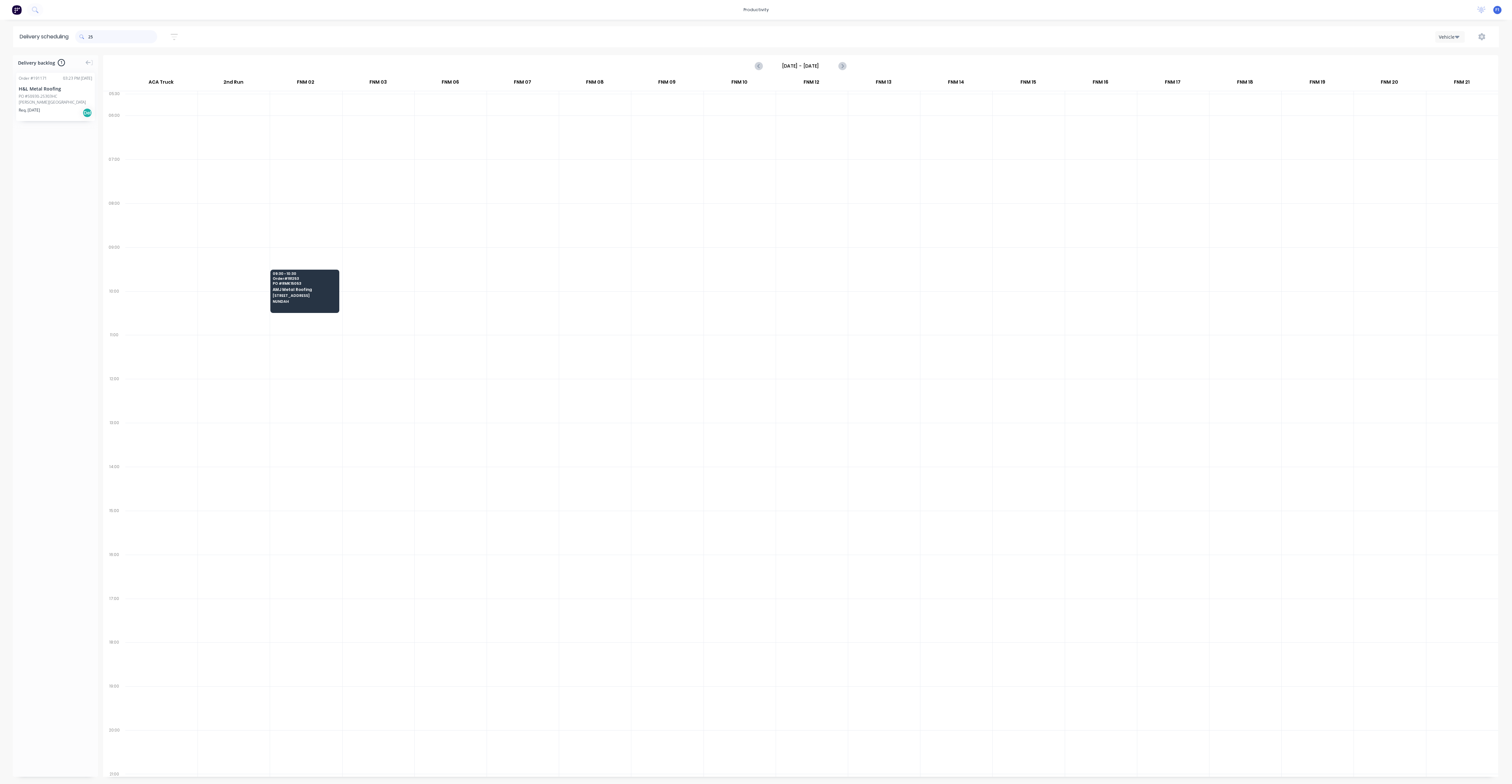
type input "2"
type input "3"
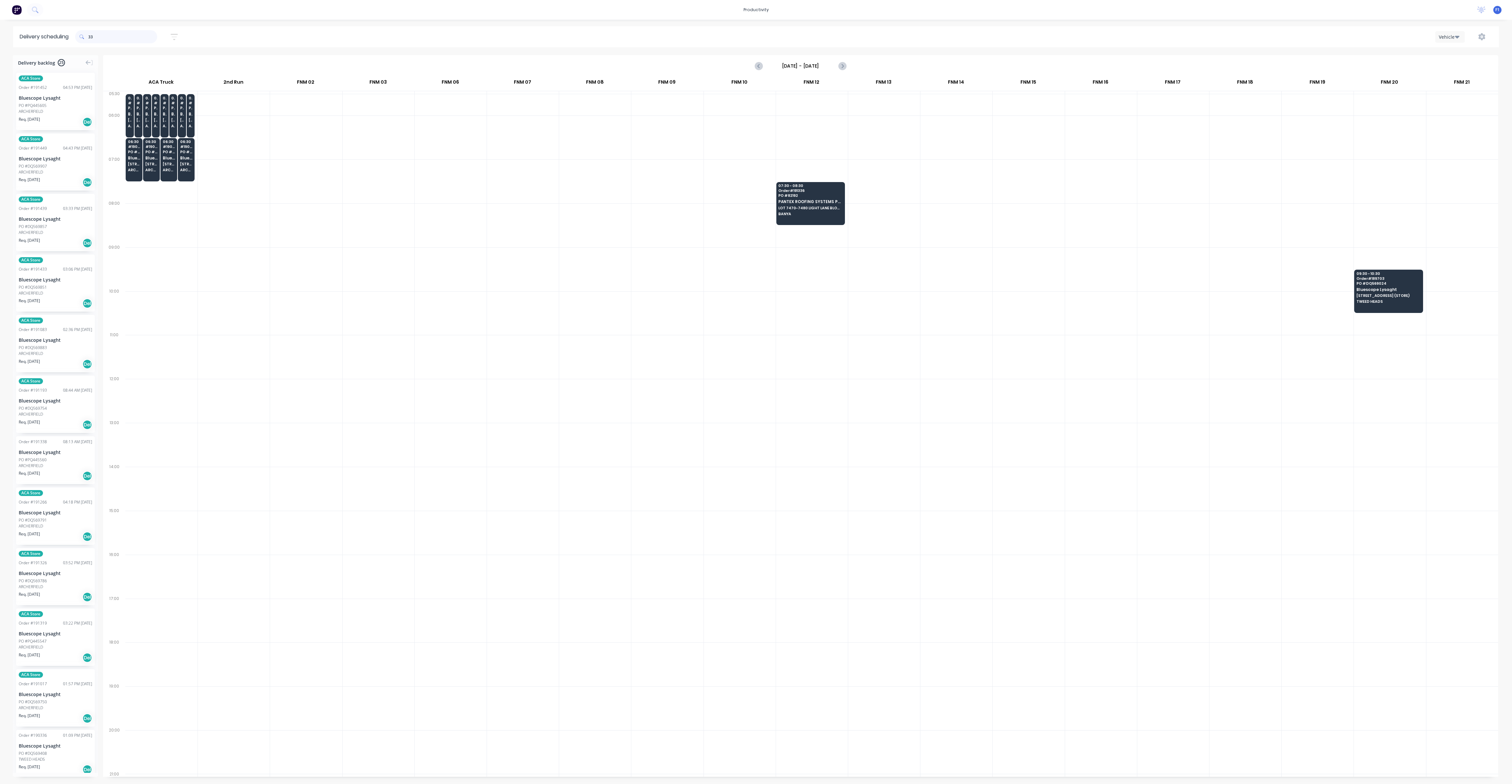
type input "3"
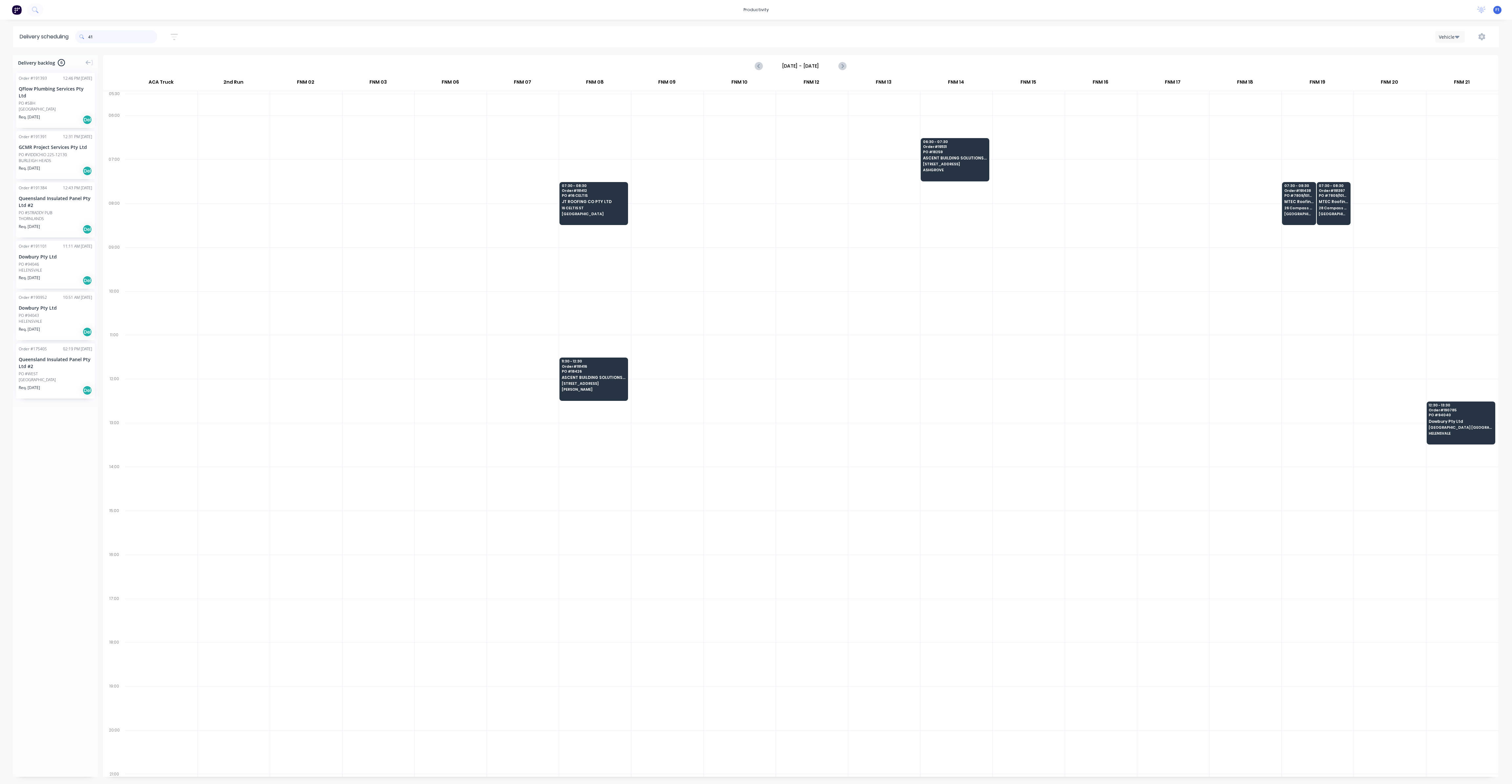
type input "4"
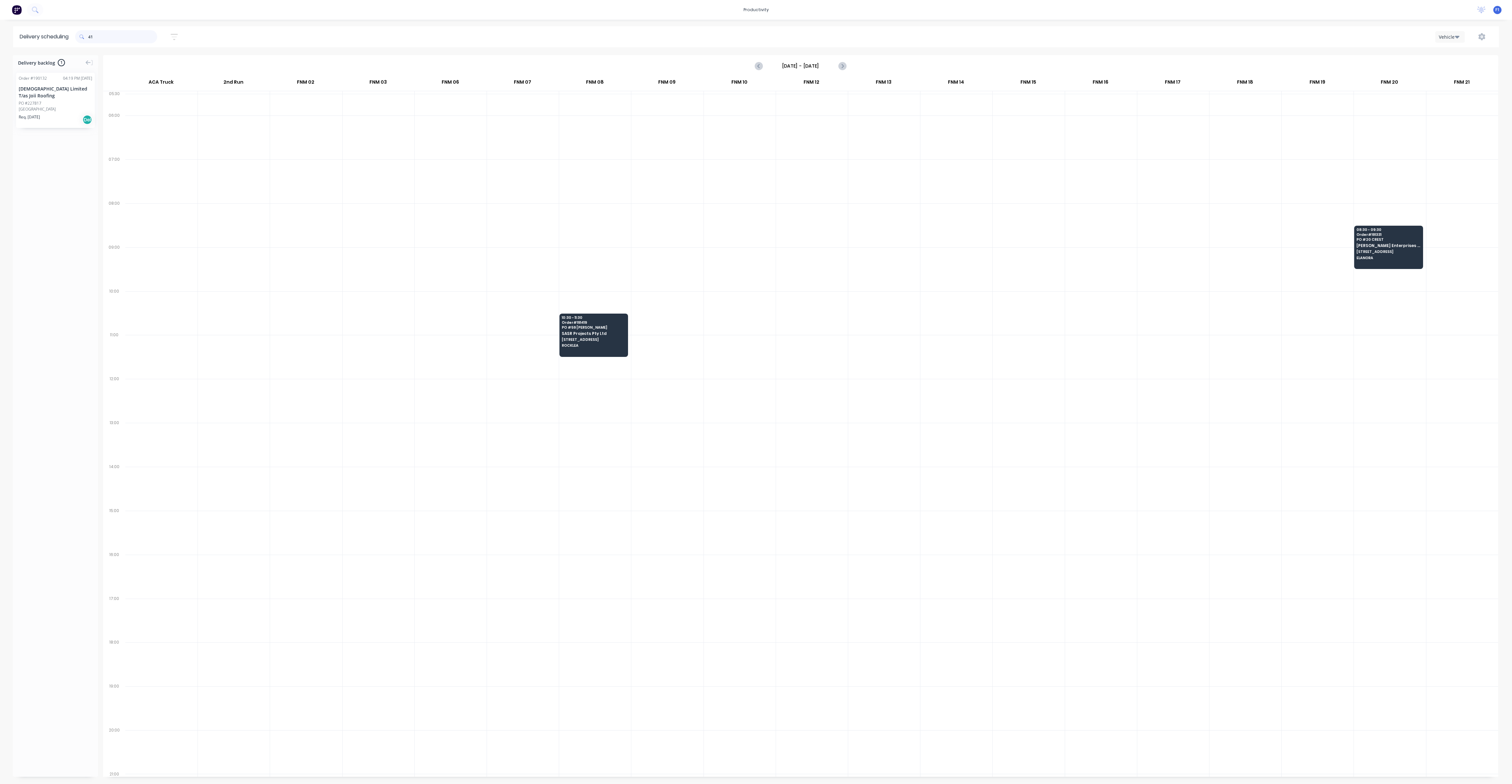
type input "4"
type input "2"
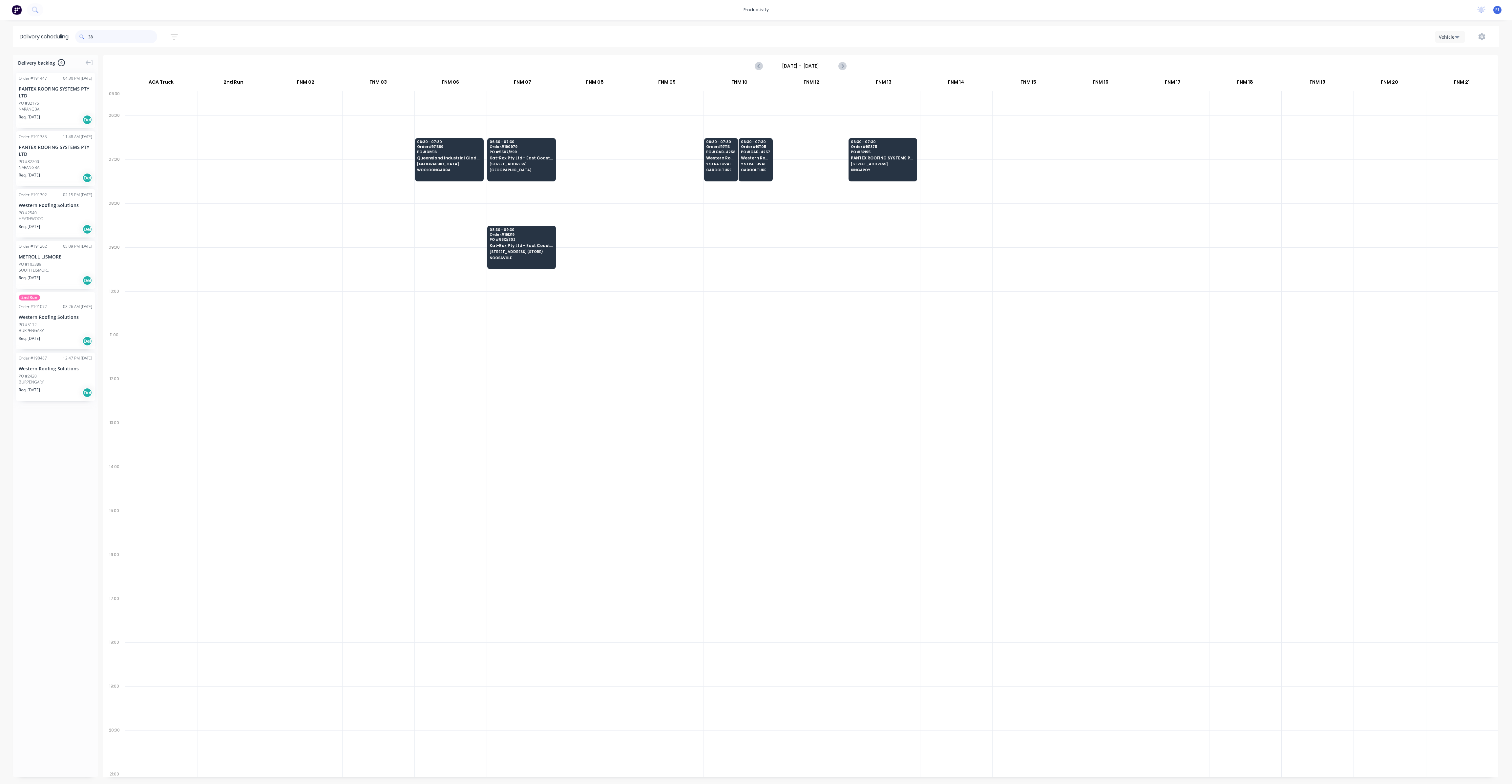
type input "3"
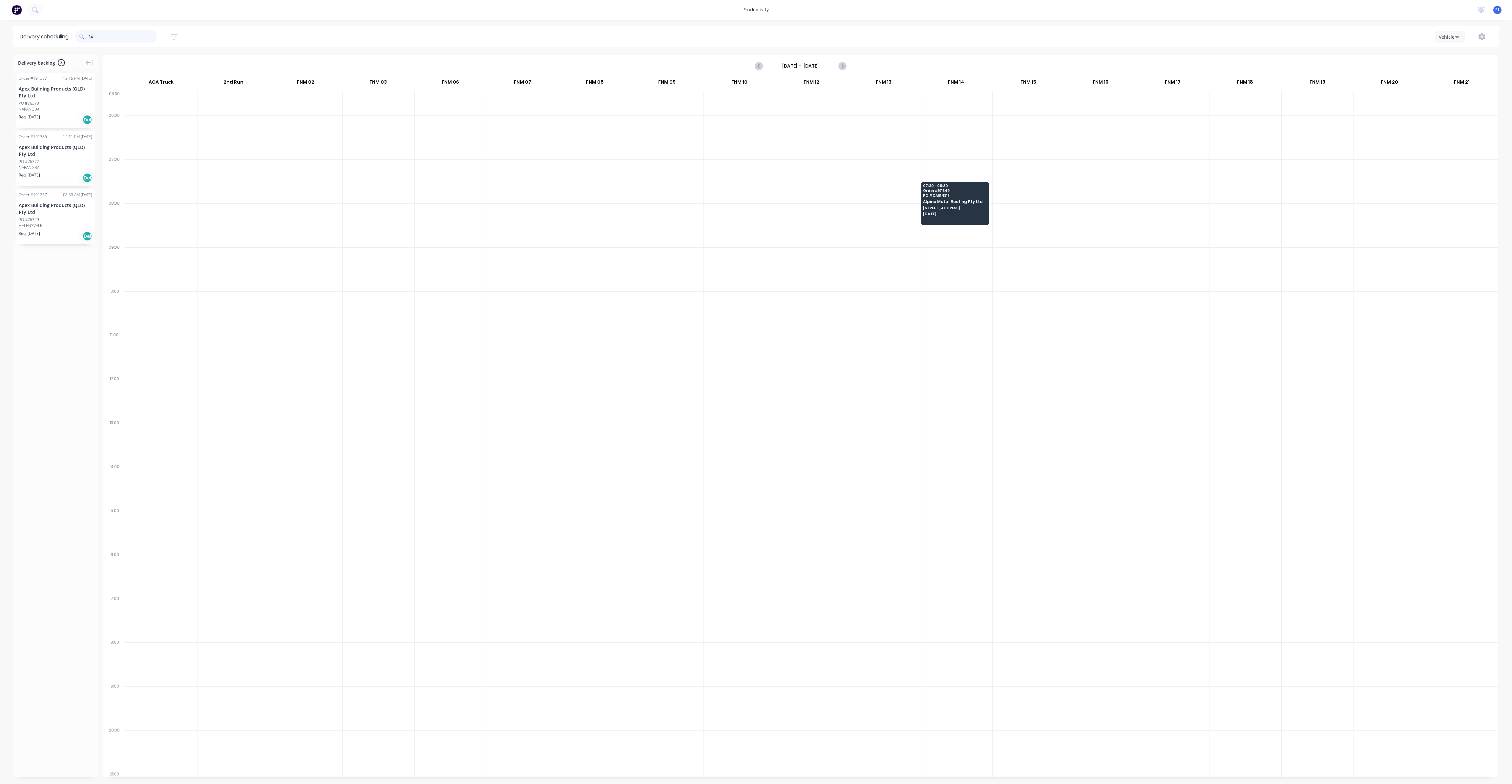
type input "3"
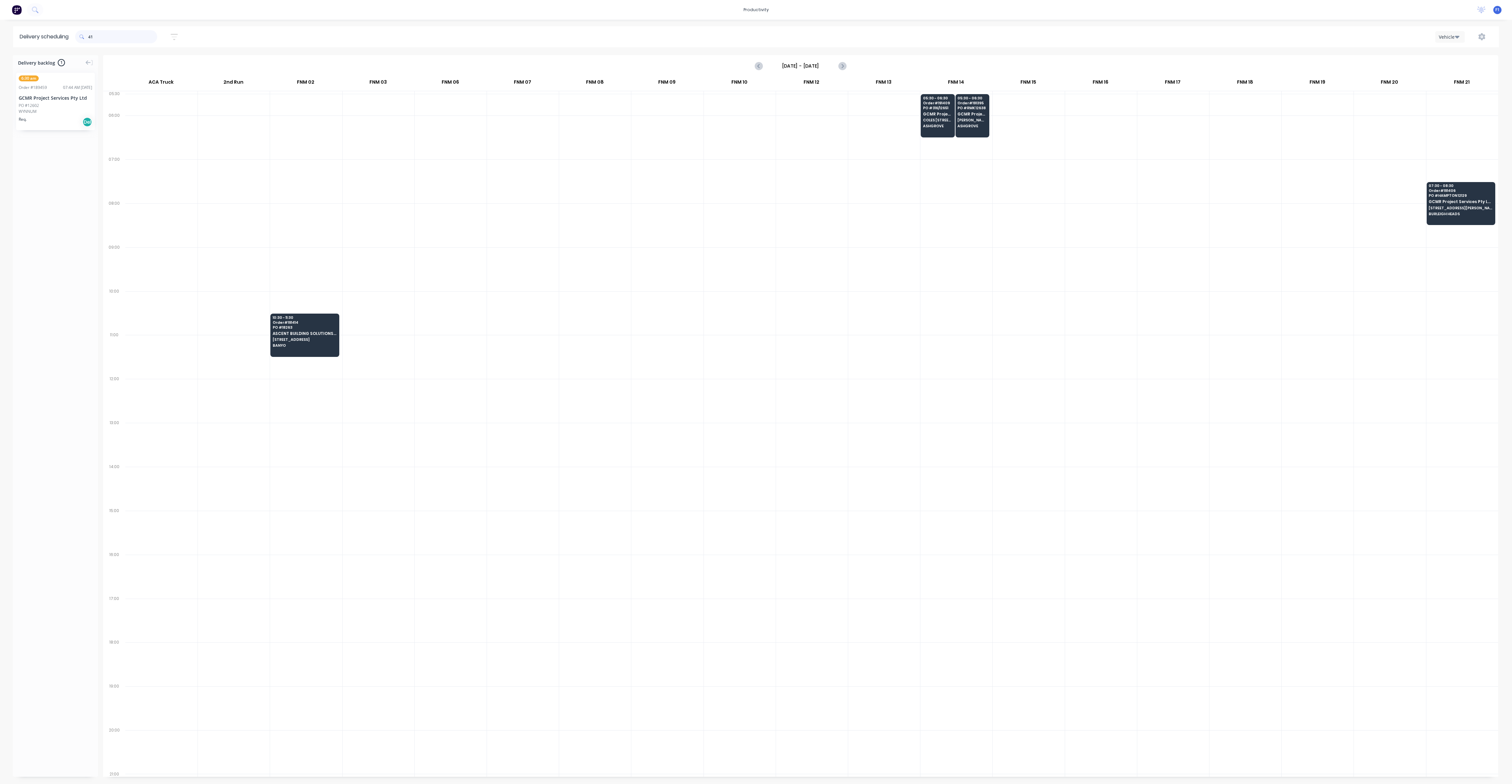
type input "4"
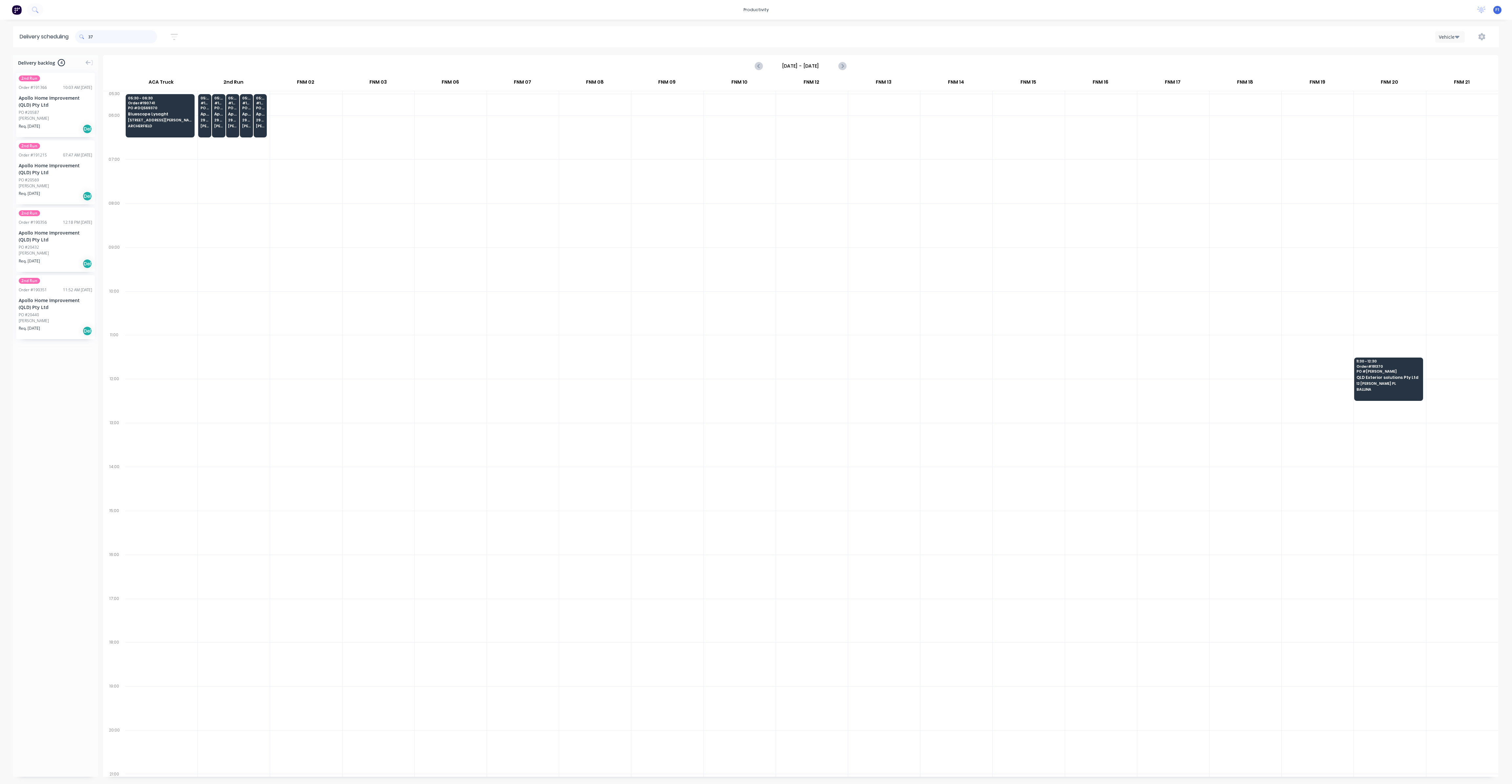
type input "3"
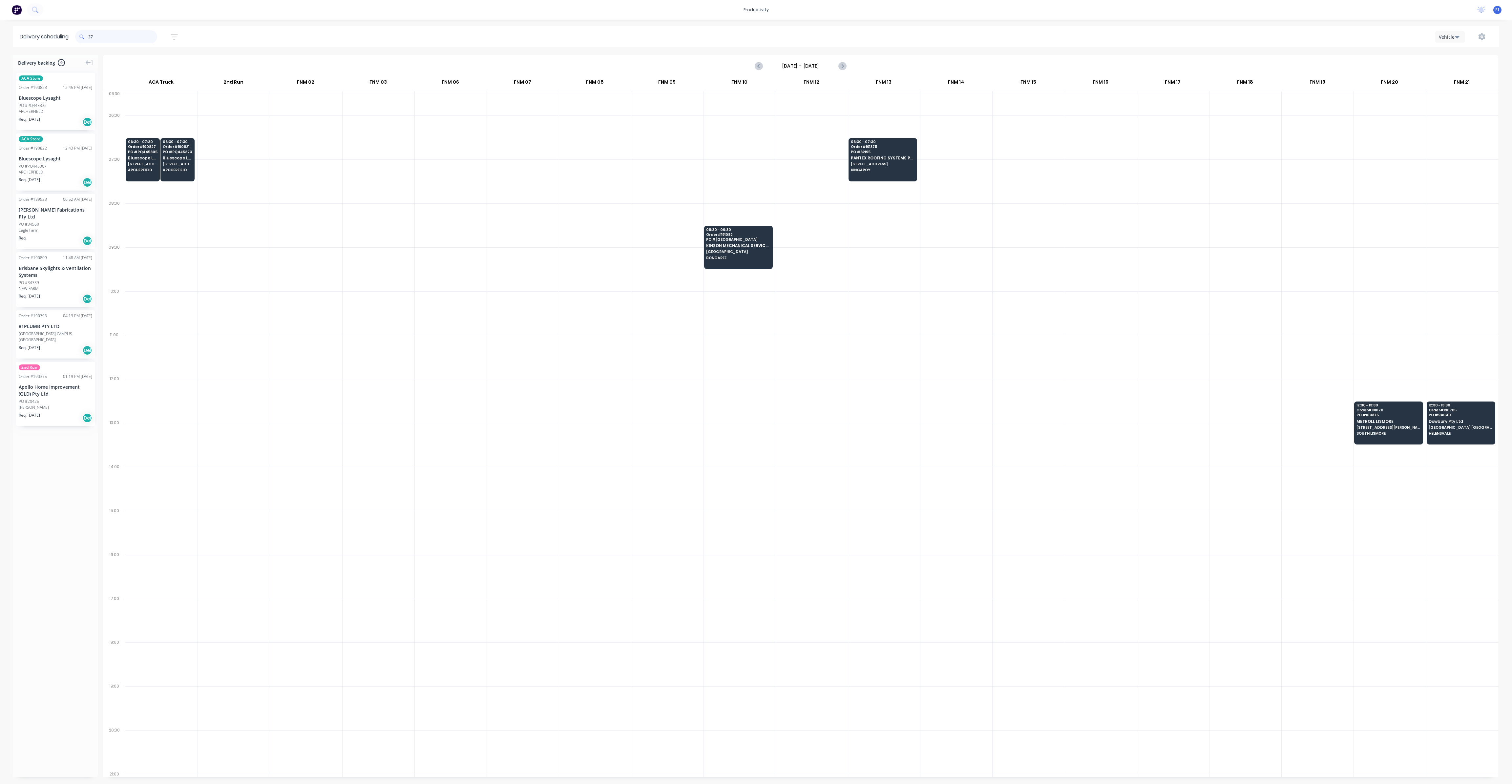
type input "3"
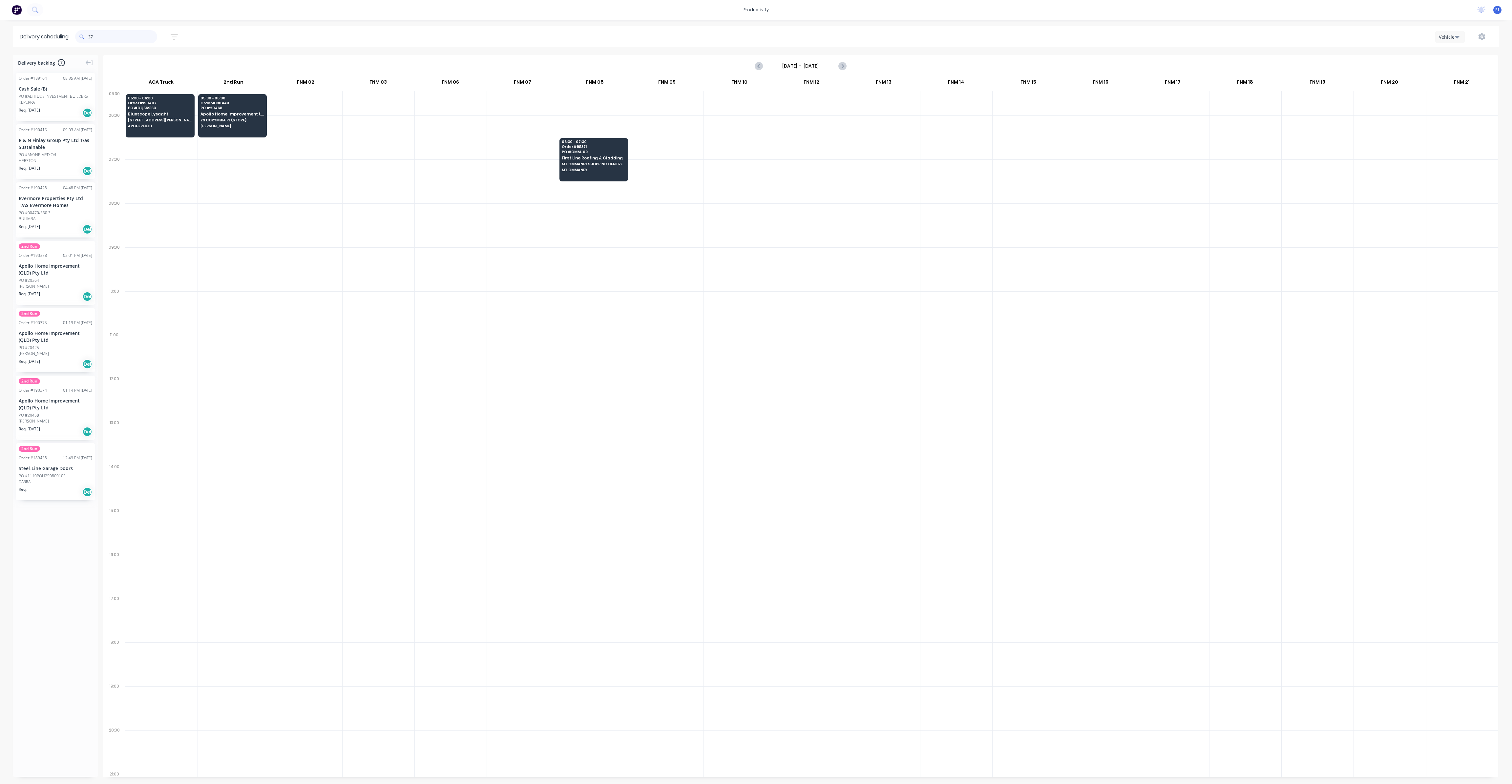
type input "3"
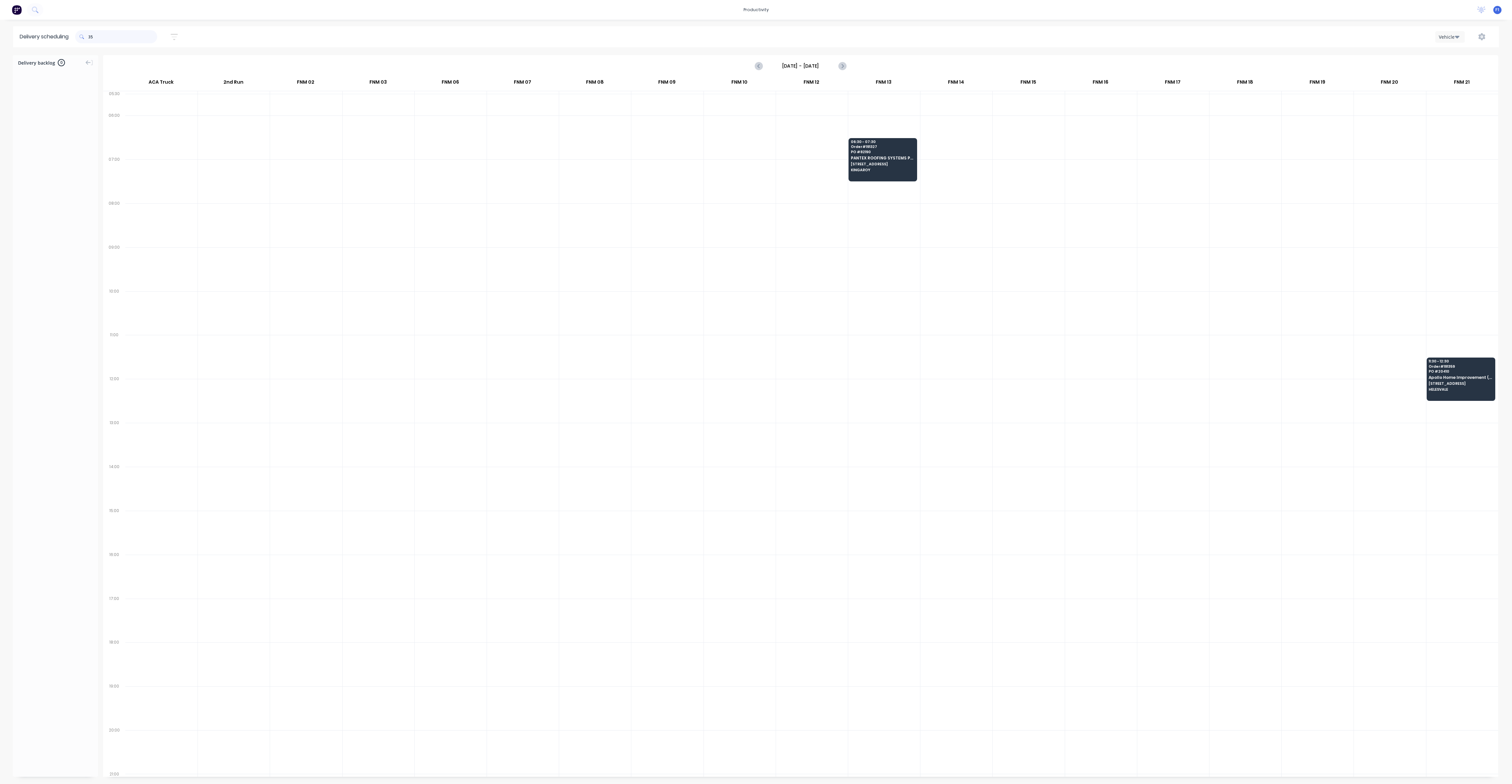
type input "3"
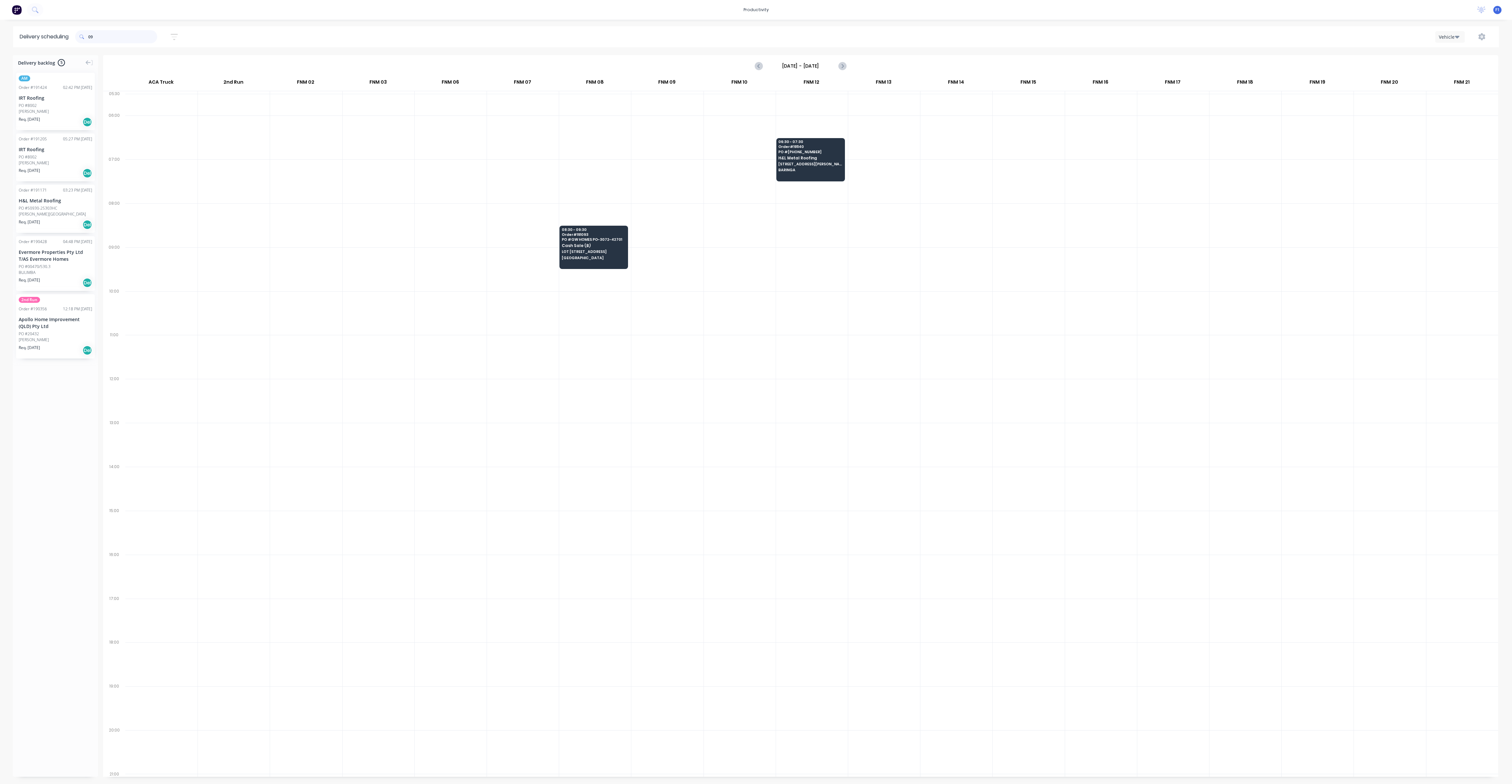
type input "0"
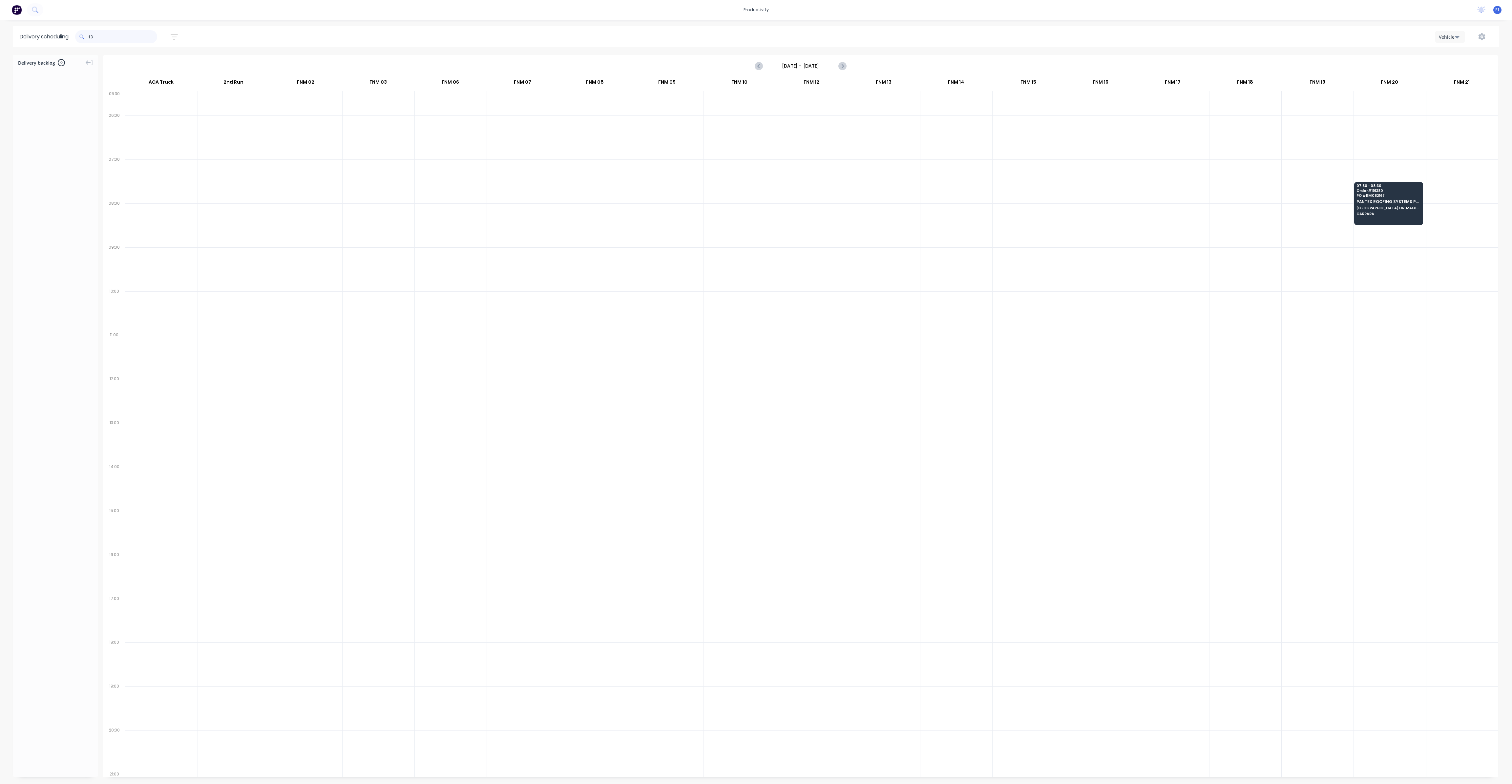
type input "1"
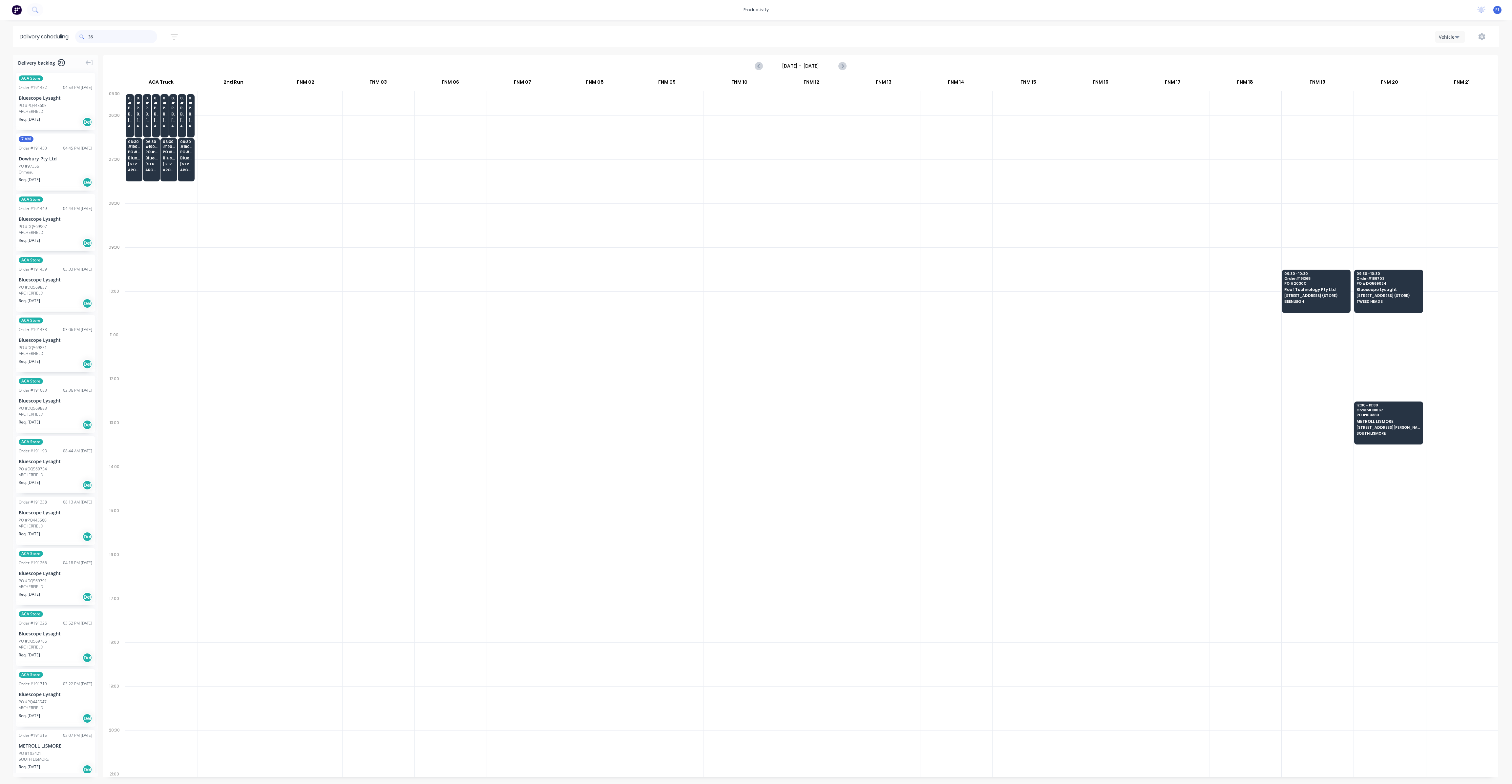
type input "3"
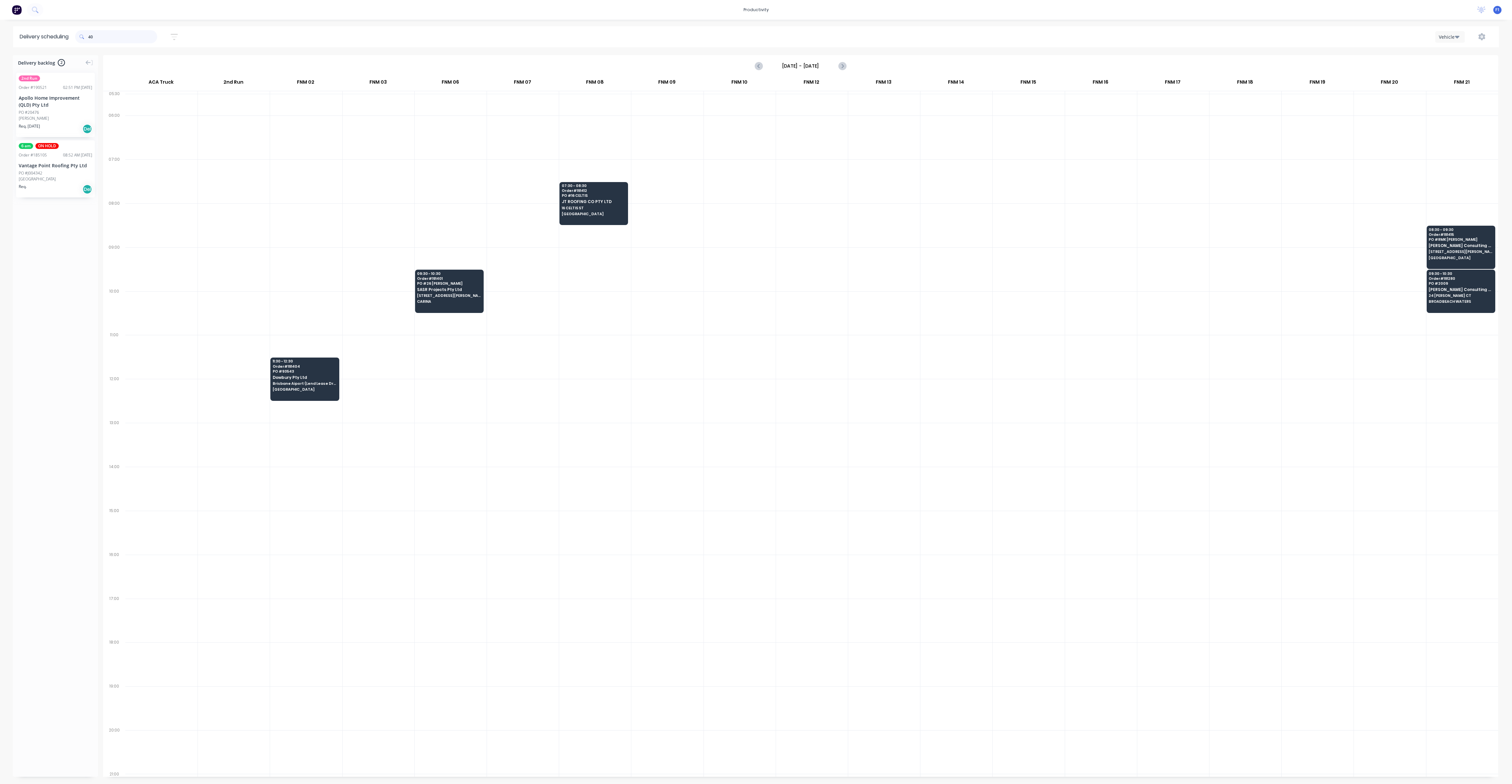
type input "4"
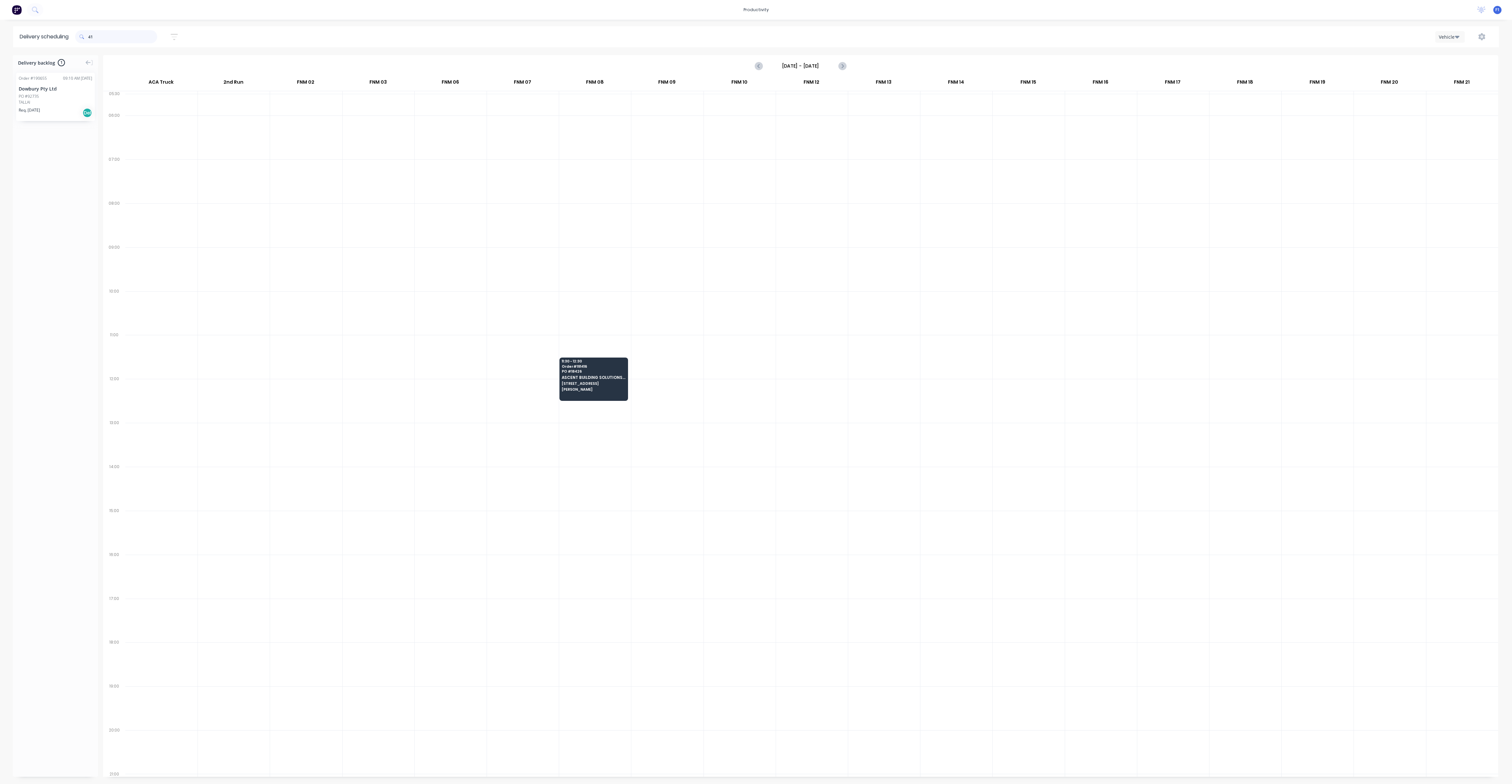
type input "4"
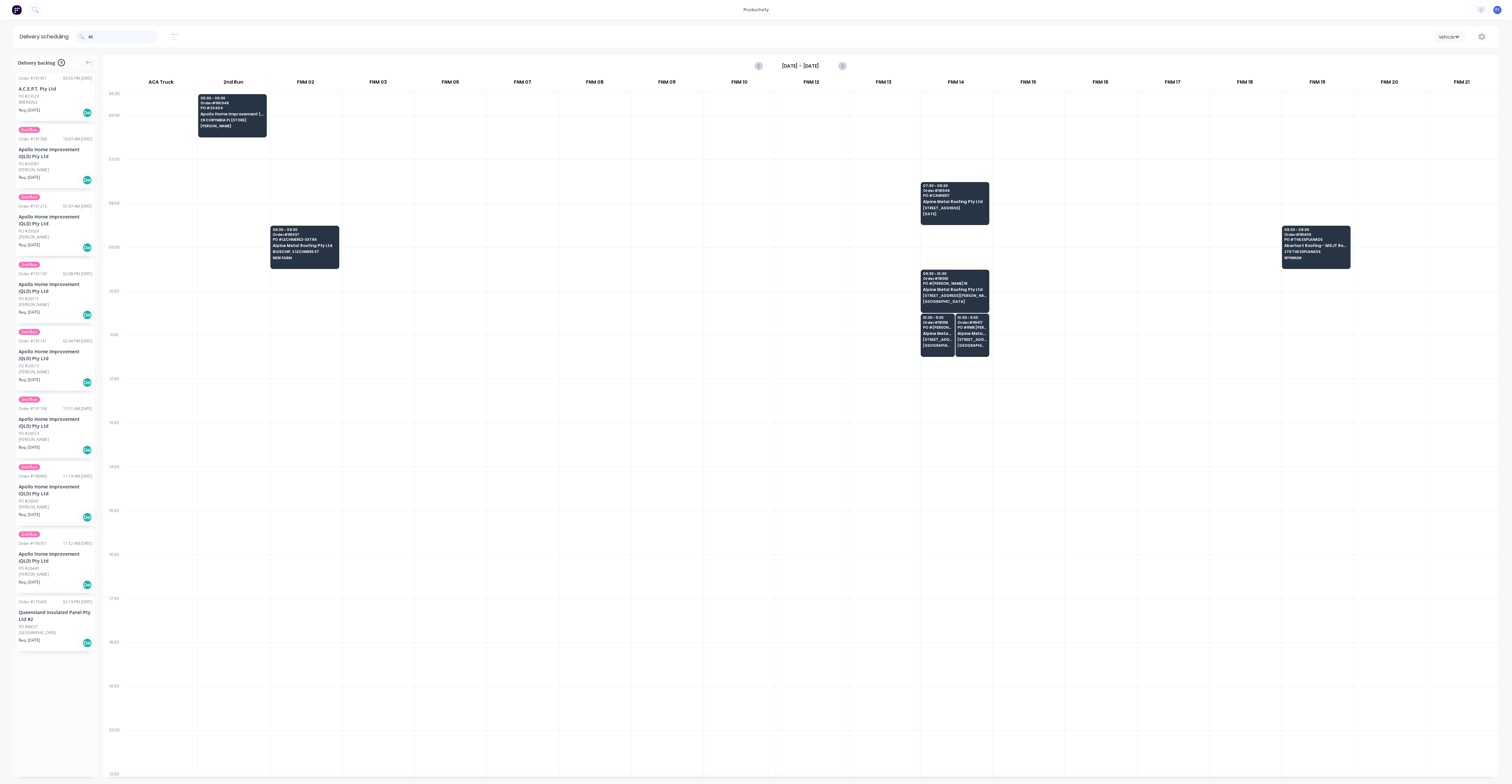
type input "4"
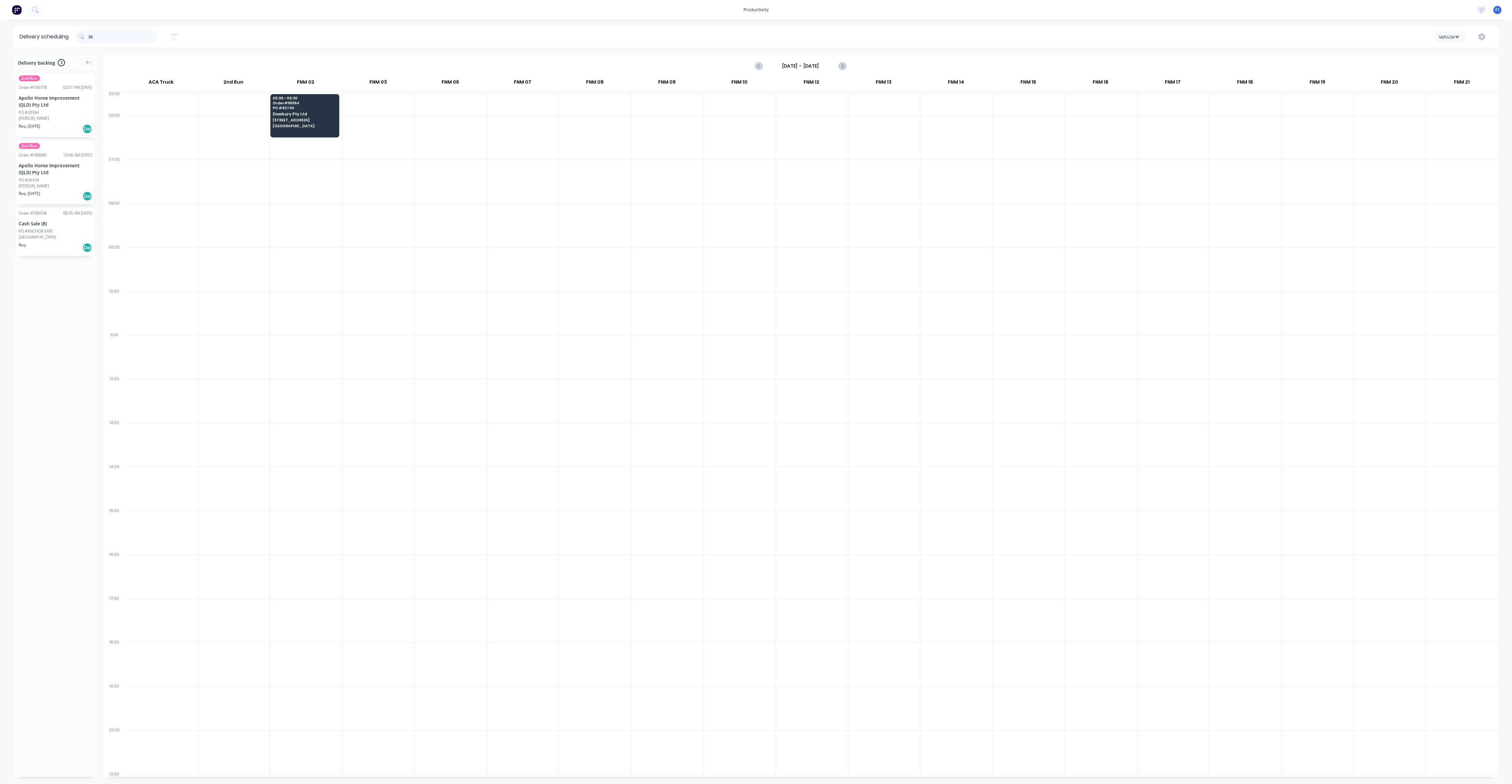
type input "3"
type input "347"
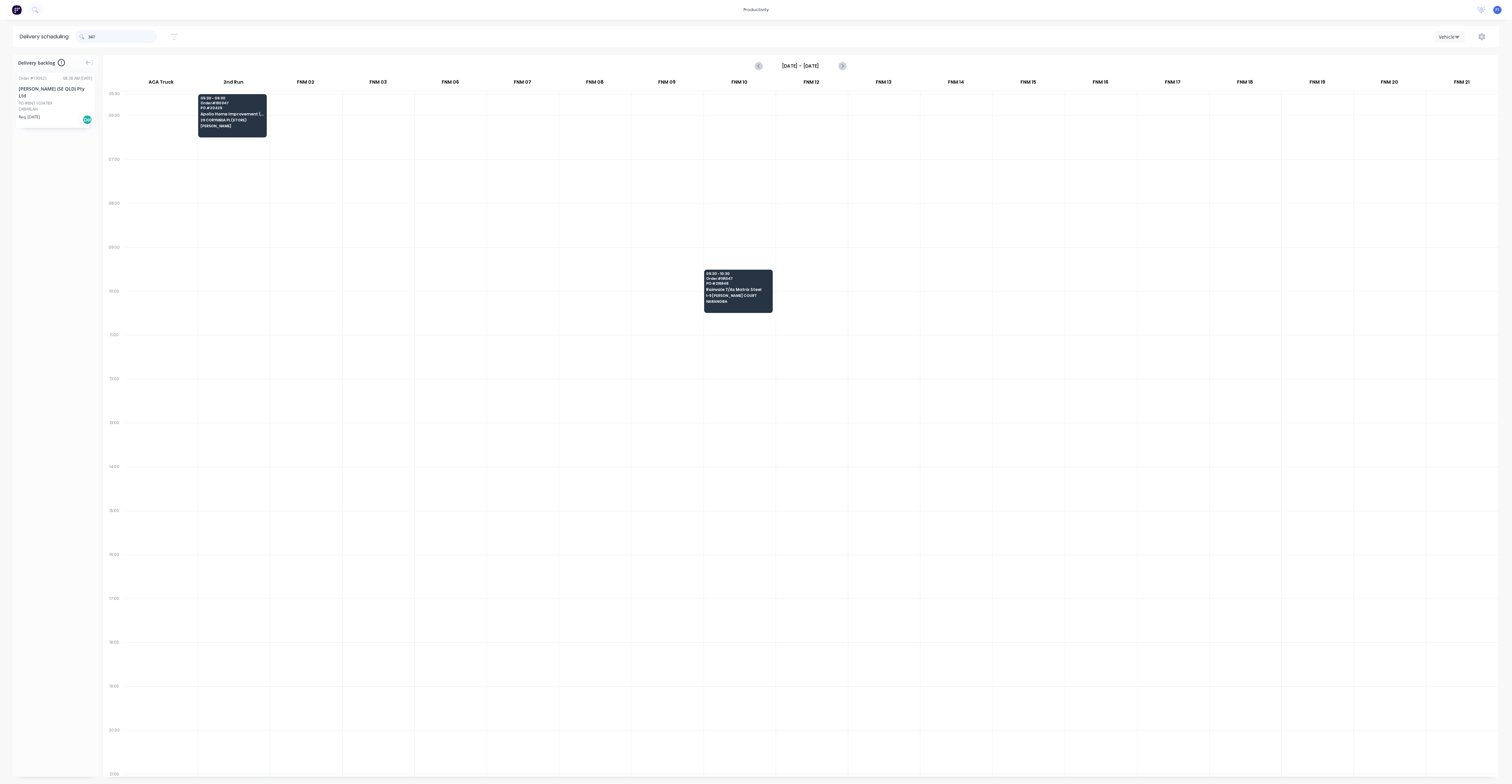
drag, startPoint x: 105, startPoint y: 37, endPoint x: 84, endPoint y: 40, distance: 21.2
click at [84, 40] on div "347" at bounding box center [117, 36] width 82 height 13
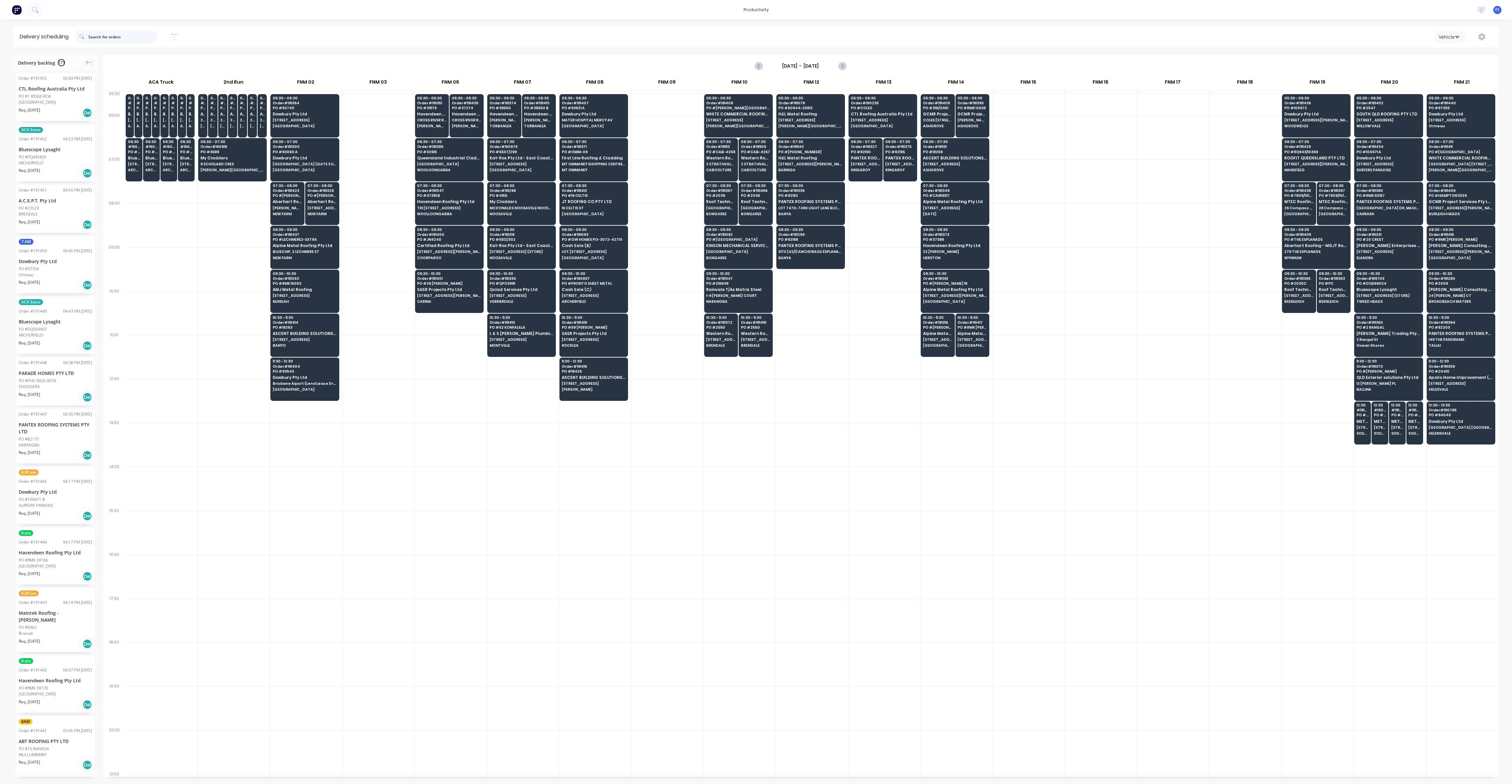
click at [122, 38] on input "text" at bounding box center [123, 36] width 69 height 13
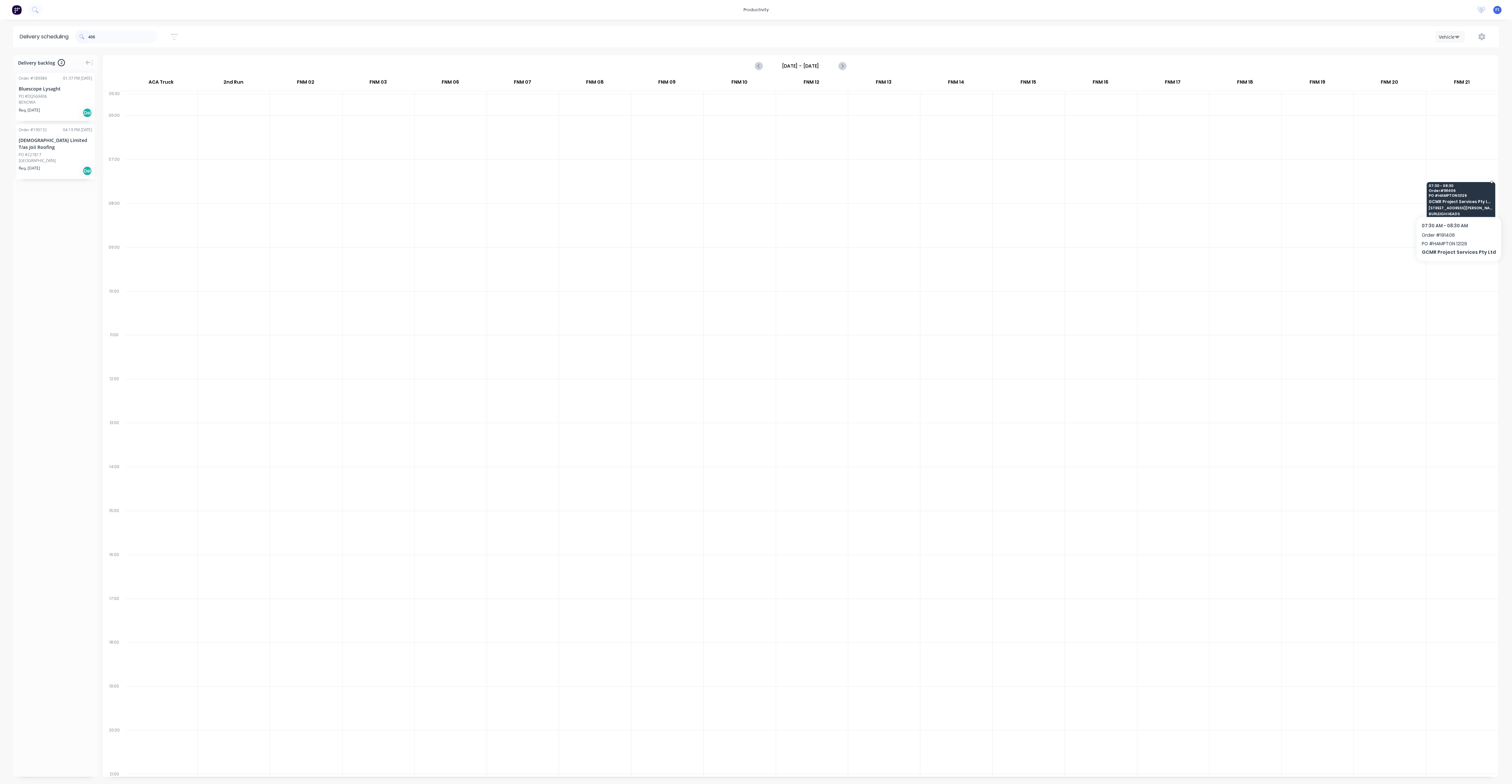
click at [1456, 200] on span "GCMR Project Services Pty Ltd" at bounding box center [1460, 202] width 64 height 4
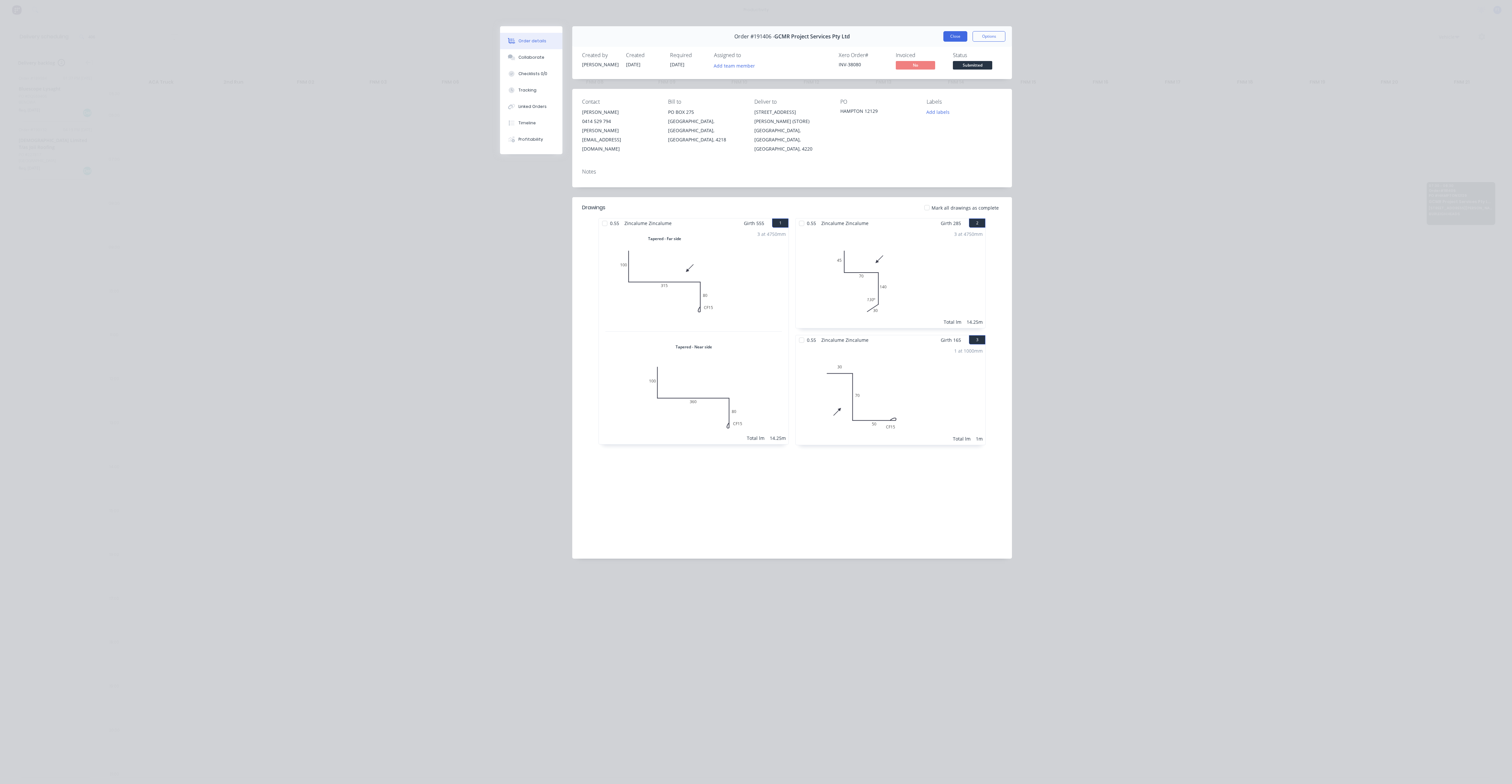
click at [950, 36] on button "Close" at bounding box center [955, 36] width 24 height 10
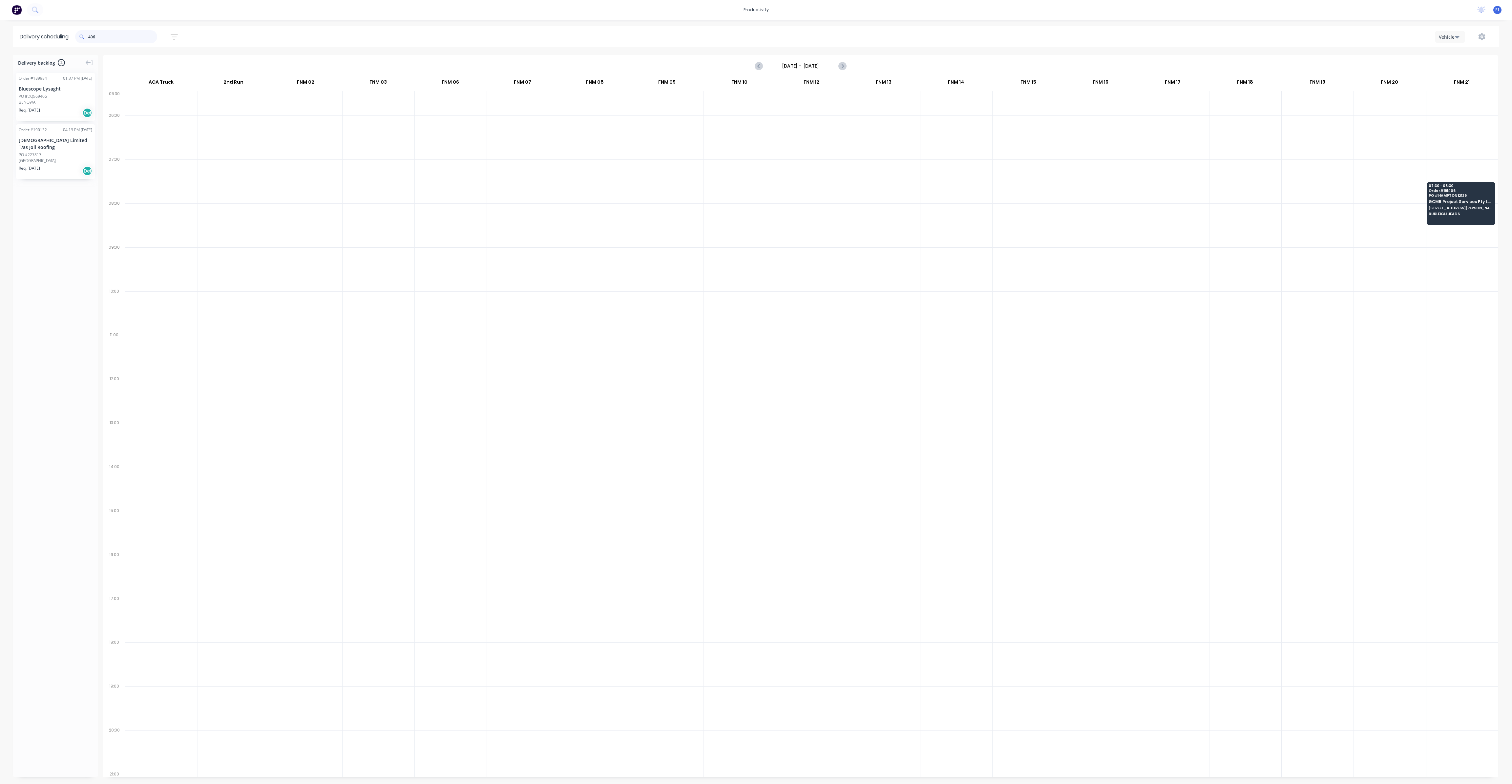
drag, startPoint x: 128, startPoint y: 37, endPoint x: 49, endPoint y: 45, distance: 79.4
click at [49, 45] on header "Delivery scheduling 406 Sort by Most recent Created date Required date Order nu…" at bounding box center [756, 36] width 1486 height 21
type input "410"
